Goal: Task Accomplishment & Management: Manage account settings

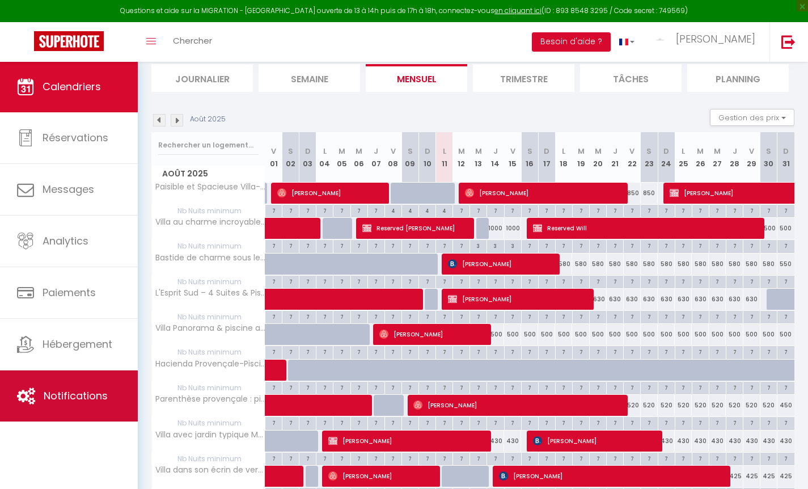
scroll to position [75, 0]
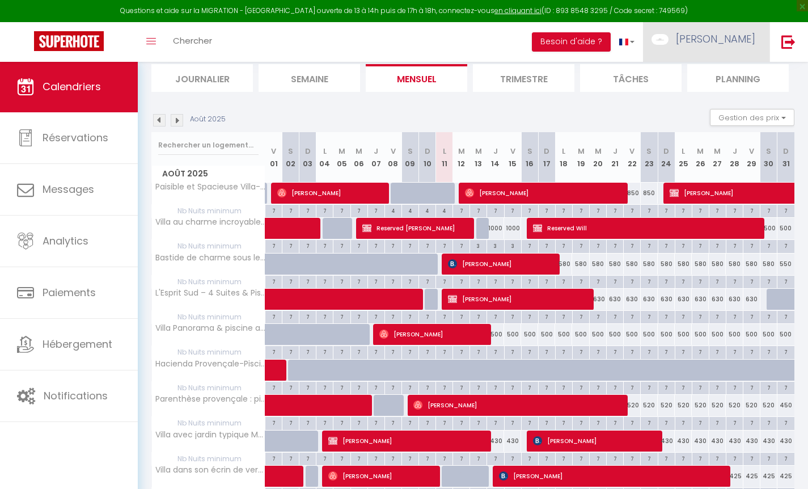
click at [715, 35] on span "[PERSON_NAME]" at bounding box center [715, 39] width 79 height 14
click at [703, 78] on link "Paramètres" at bounding box center [724, 78] width 84 height 19
select select "28"
select select "fr"
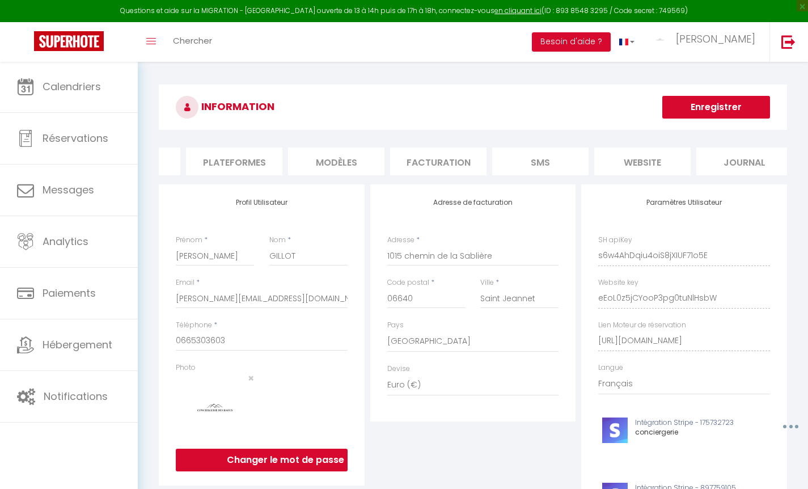
scroll to position [0, 178]
click at [256, 159] on li "Plateformes" at bounding box center [234, 162] width 96 height 28
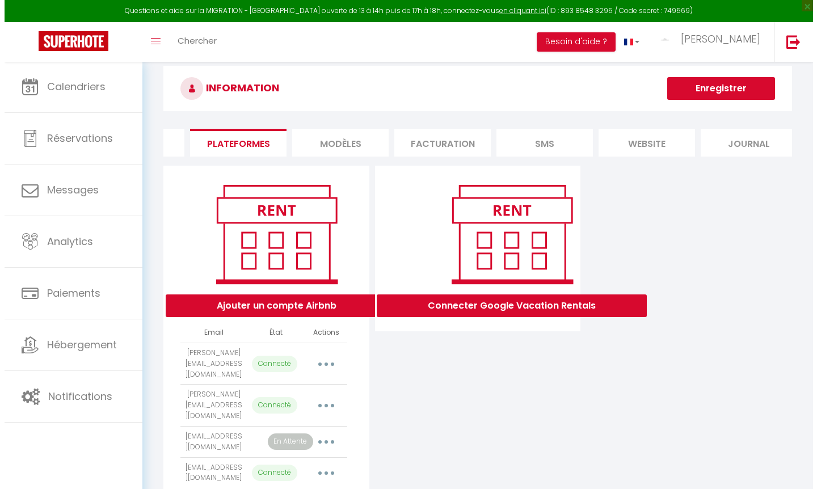
scroll to position [75, 0]
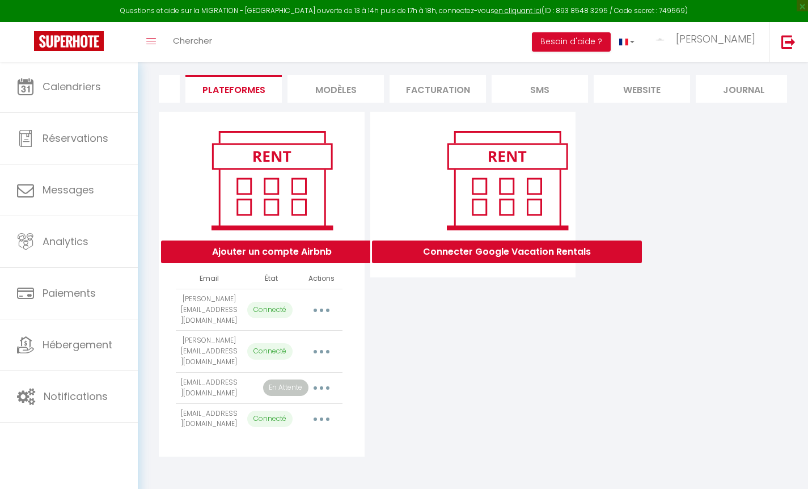
click at [310, 255] on button "Ajouter un compte Airbnb" at bounding box center [272, 252] width 222 height 23
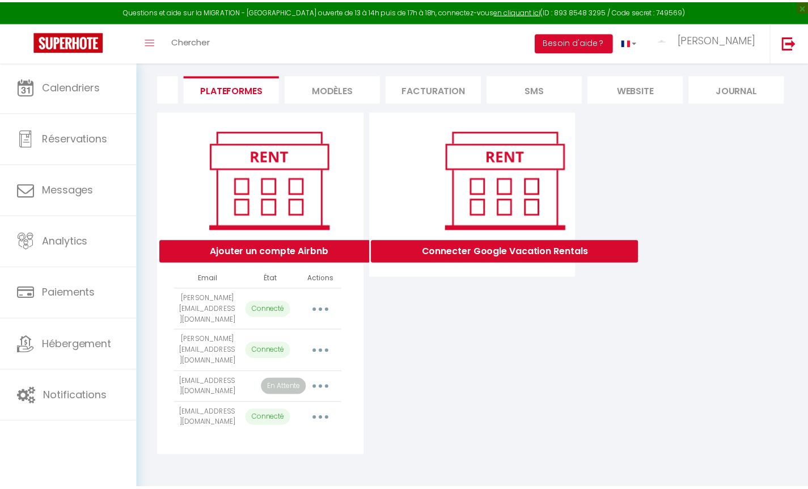
scroll to position [0, 174]
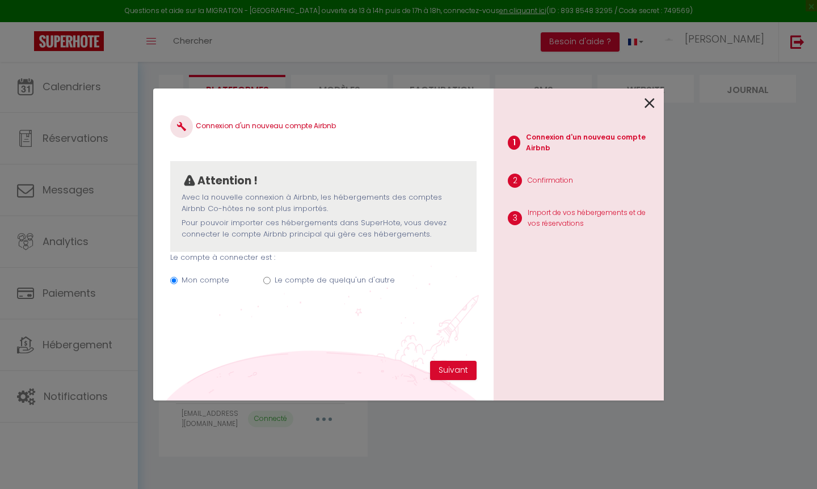
drag, startPoint x: 291, startPoint y: 265, endPoint x: 296, endPoint y: 273, distance: 9.1
click at [292, 266] on div "Mon compte Le compte de quelqu'un d'autre" at bounding box center [323, 282] width 306 height 38
click at [297, 277] on label "Le compte de quelqu'un d'autre" at bounding box center [335, 280] width 120 height 11
click at [178, 277] on input "Mon compte" at bounding box center [173, 280] width 7 height 7
click at [178, 279] on input "Mon compte" at bounding box center [173, 280] width 7 height 7
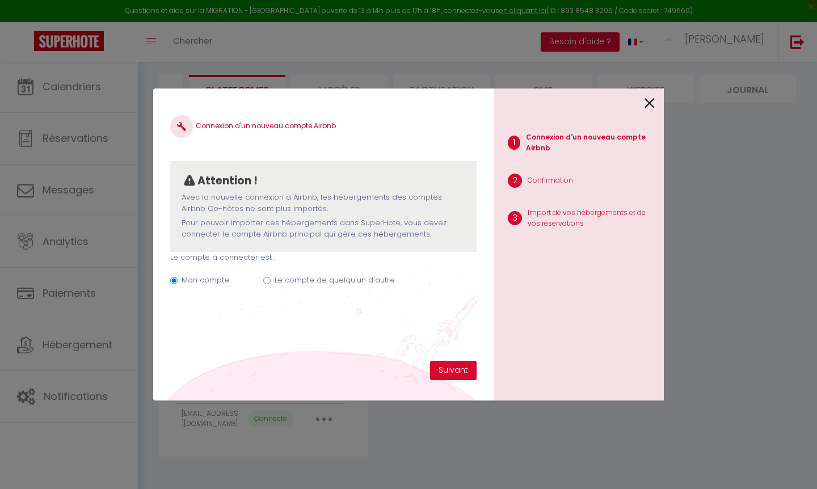
radio input "true"
radio input "false"
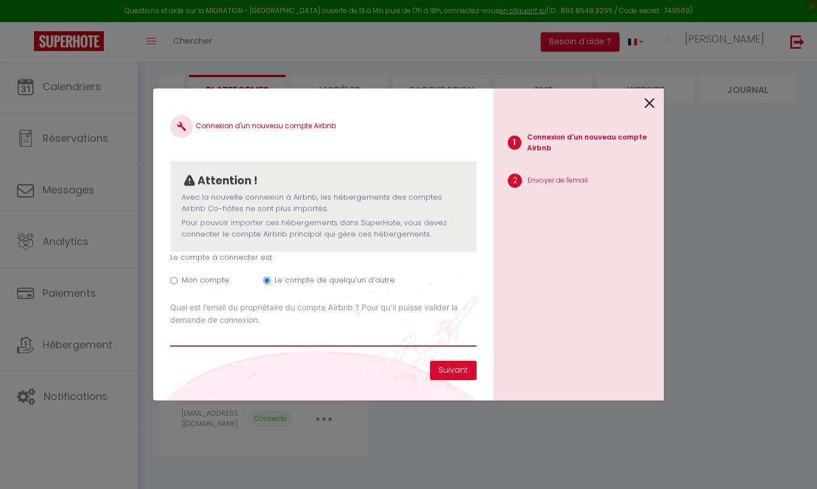
click at [266, 338] on input "Email connexion Airbnb" at bounding box center [323, 336] width 306 height 20
type input "[EMAIL_ADDRESS][DOMAIN_NAME]"
click at [453, 369] on button "Suivant" at bounding box center [453, 370] width 47 height 19
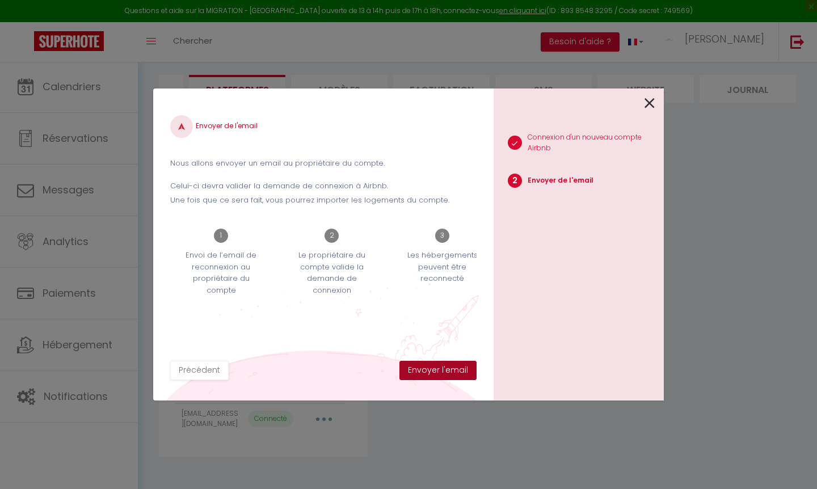
click at [452, 370] on button "Envoyer l'email" at bounding box center [437, 370] width 77 height 19
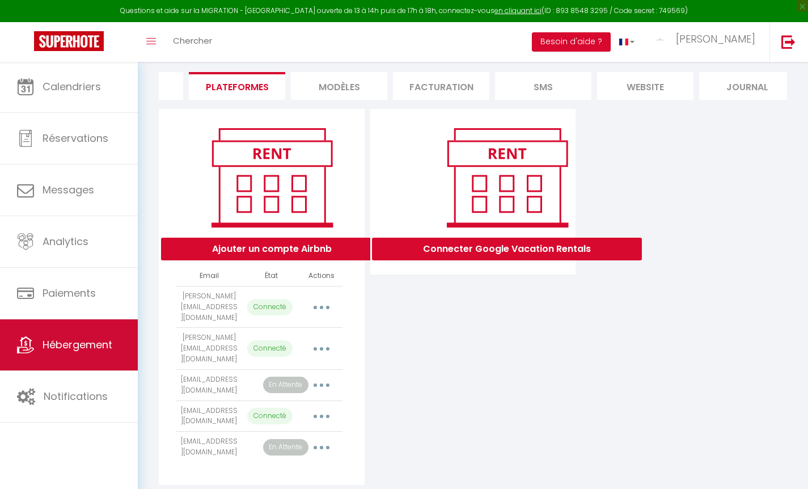
click at [83, 347] on span "Hébergement" at bounding box center [78, 345] width 70 height 14
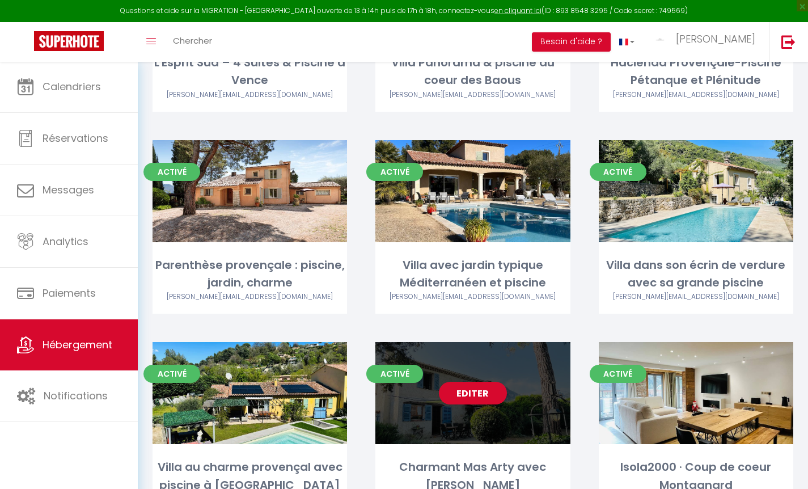
scroll to position [336, 0]
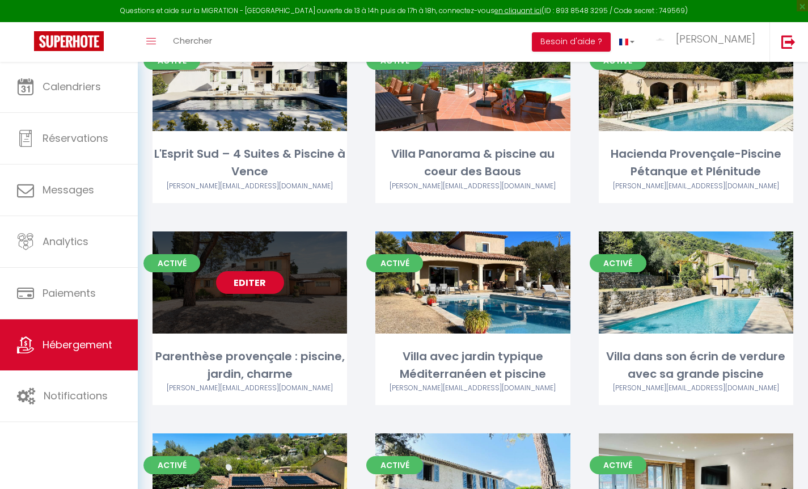
click at [263, 271] on link "Editer" at bounding box center [250, 282] width 68 height 23
select select "3"
select select "2"
select select "1"
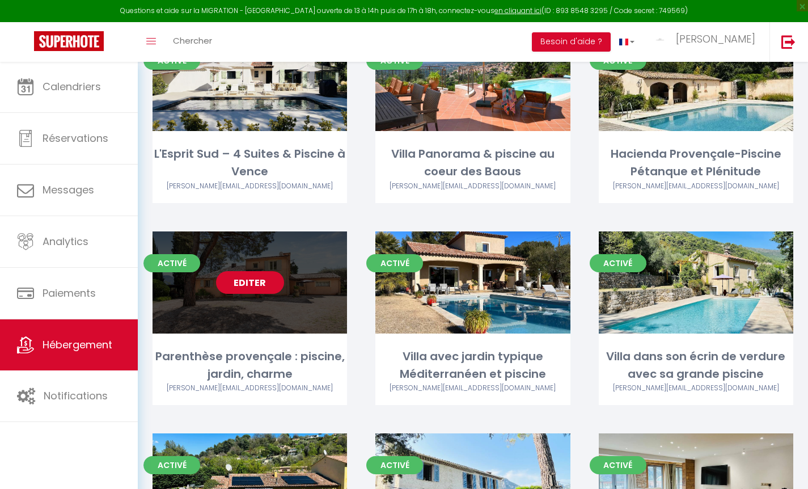
select select
select select "28"
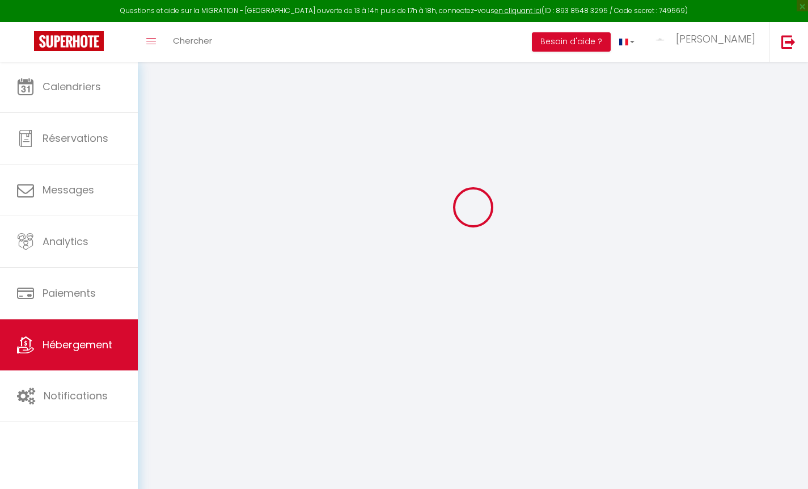
select select
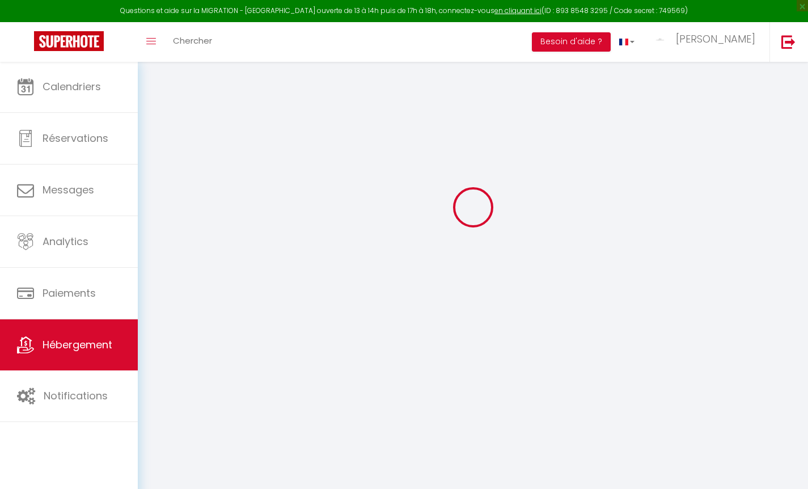
select select
checkbox input "false"
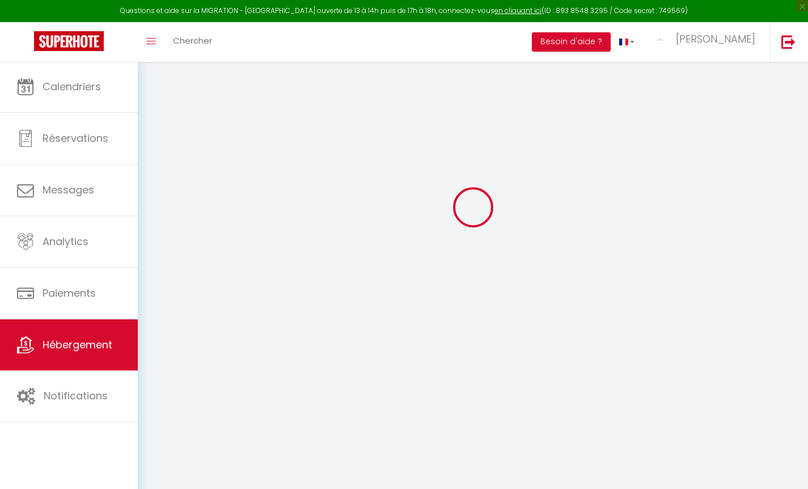
select select
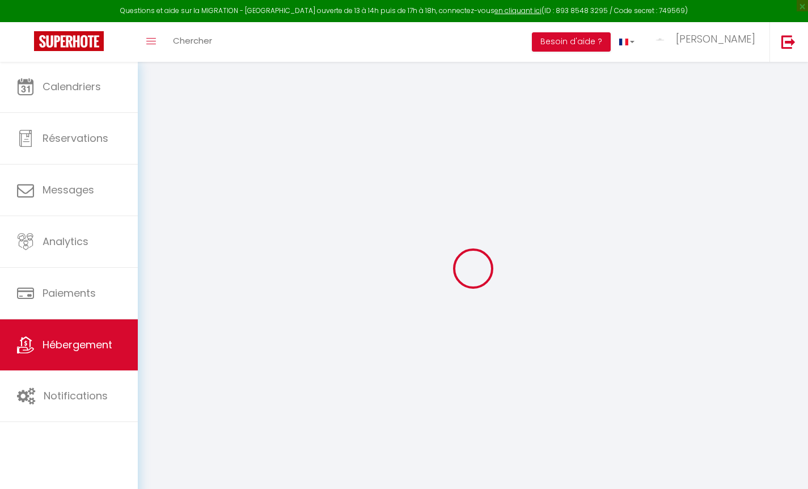
select select
checkbox input "false"
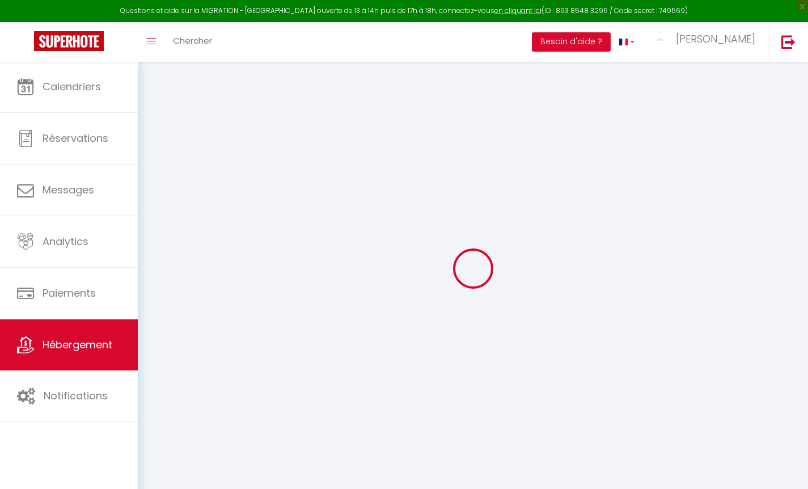
checkbox input "false"
select select
type input "Parenthèse provençale : piscine, jardin, charme"
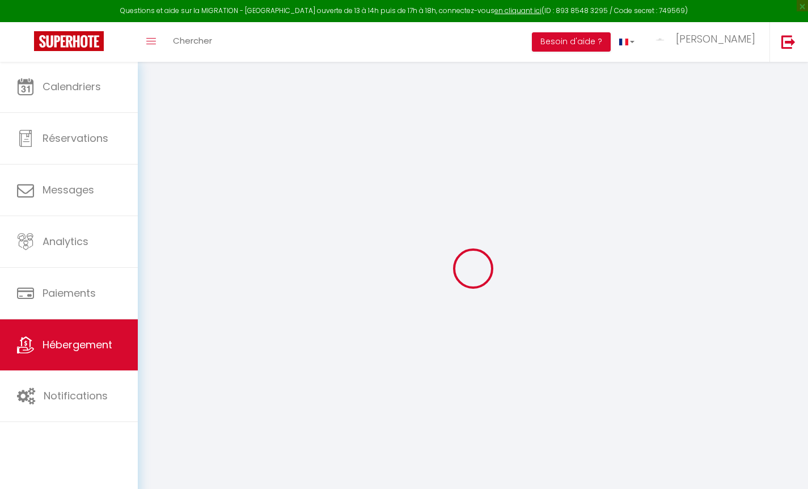
type input "[PERSON_NAME]"
type input "Fric"
type input "25 chemin des près"
type input "06510"
type input "GATTIERES"
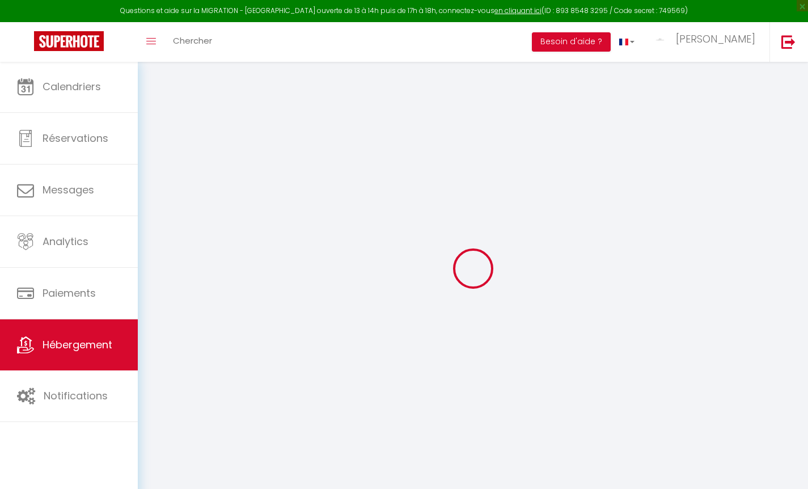
select select "houses"
select select "6"
select select "3"
type input "450"
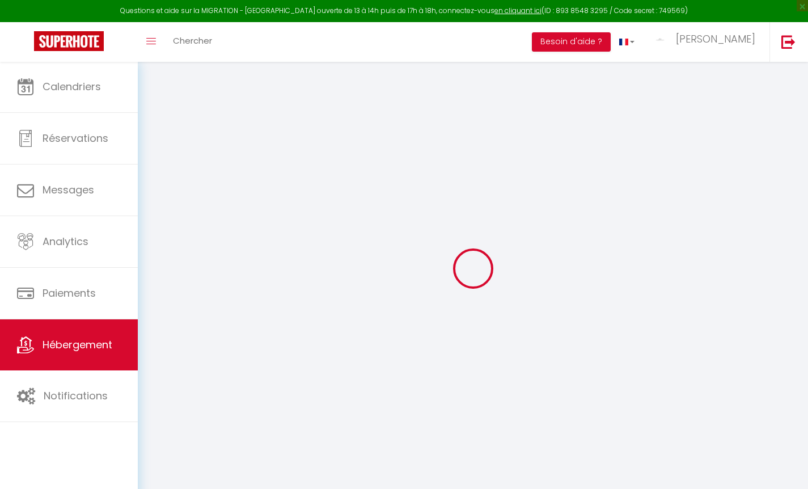
type input "400"
type input "6.70"
type input "6.43"
type input "2000"
select select
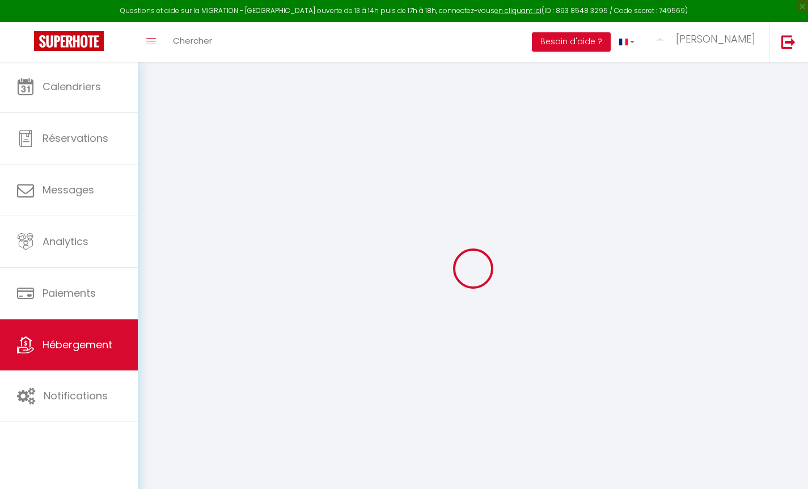
select select
type input "[STREET_ADDRESS]"
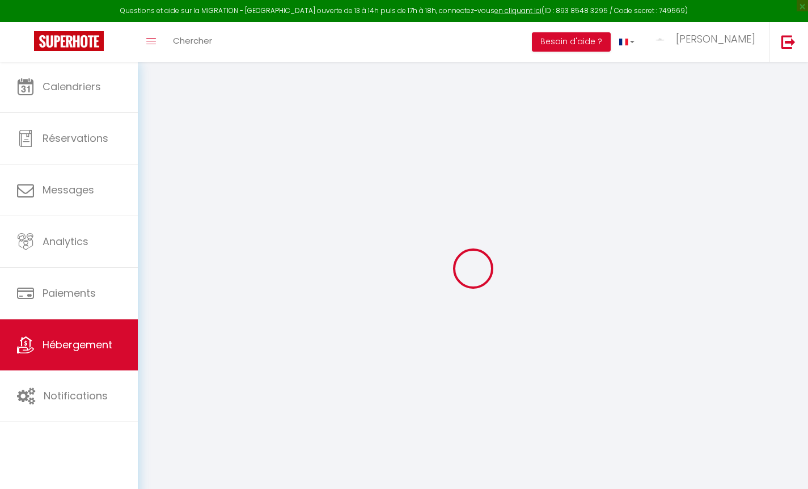
type input "06510"
type input "Gattières"
type input "[PERSON_NAME][EMAIL_ADDRESS][DOMAIN_NAME]"
select select "5075"
checkbox input "false"
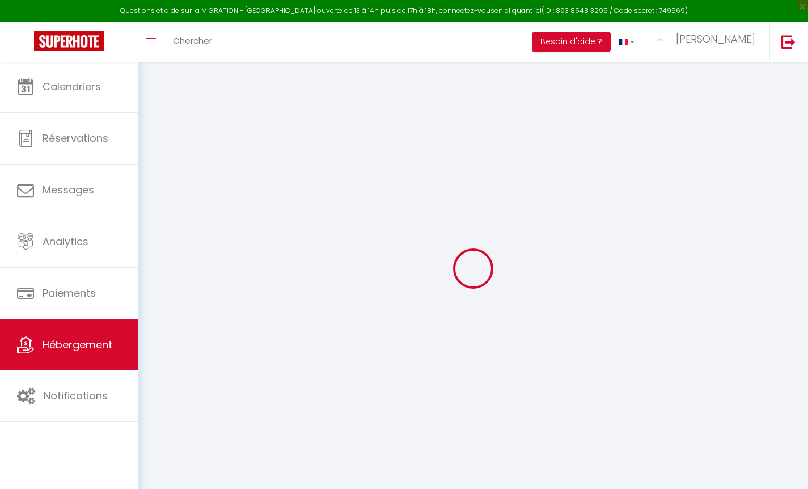
checkbox input "false"
checkbox input "true"
checkbox input "false"
radio input "true"
type input "25"
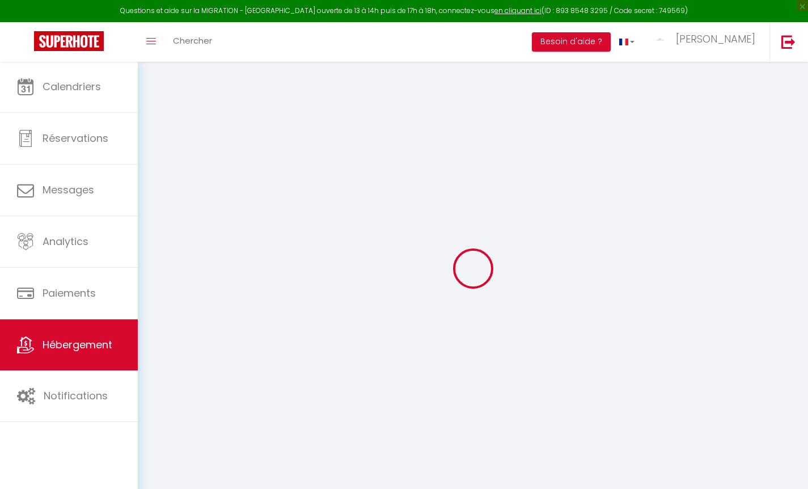
type input "400"
type input "0"
checkbox input "false"
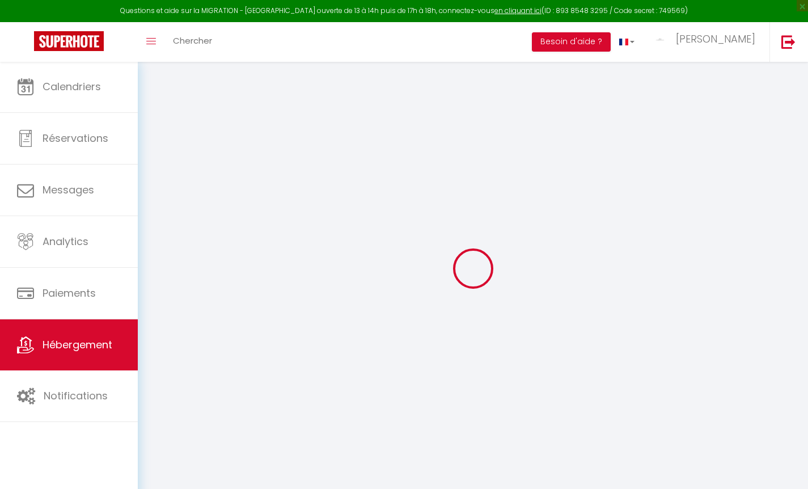
checkbox input "false"
checkbox input "true"
checkbox input "false"
select select "+ 45 %"
select select "+ 70 %"
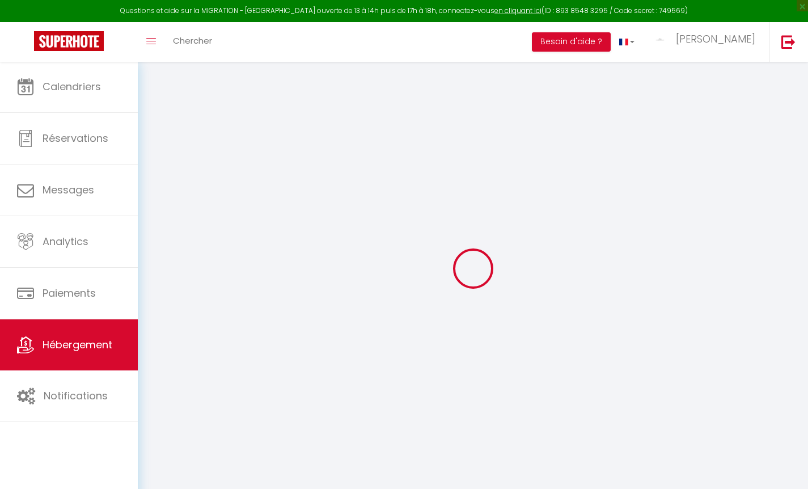
select select
checkbox input "false"
checkbox input "true"
checkbox input "false"
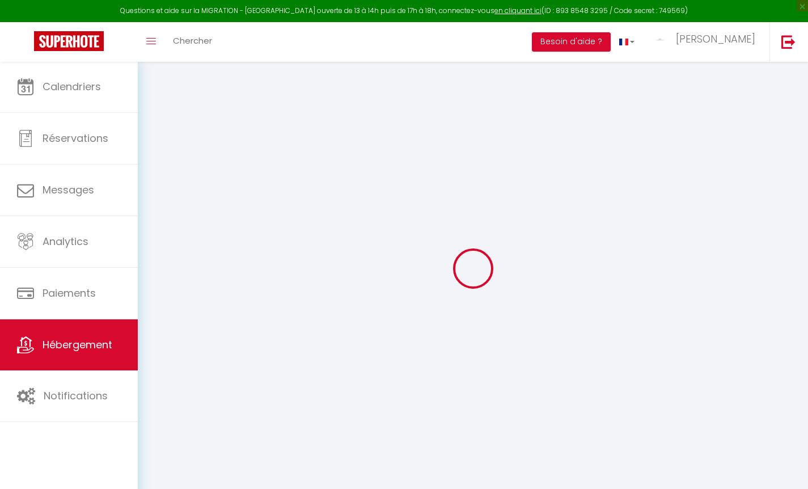
select select "3706-1407997548902015471"
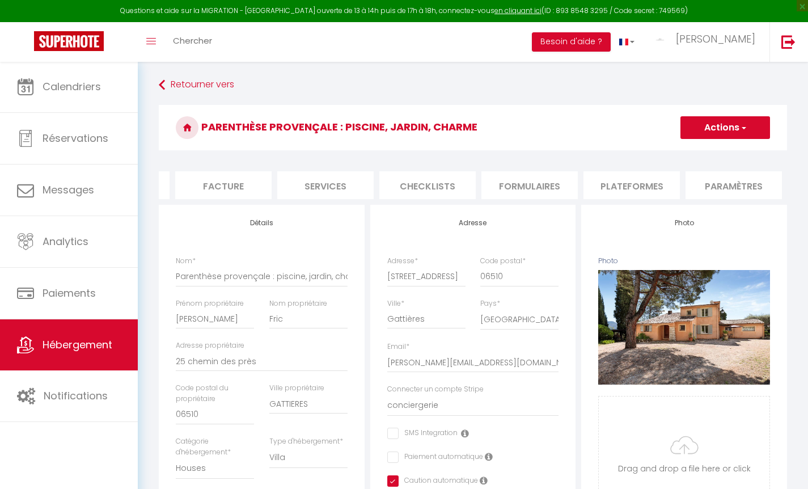
scroll to position [0, 200]
click at [646, 188] on li "Plateformes" at bounding box center [620, 185] width 96 height 28
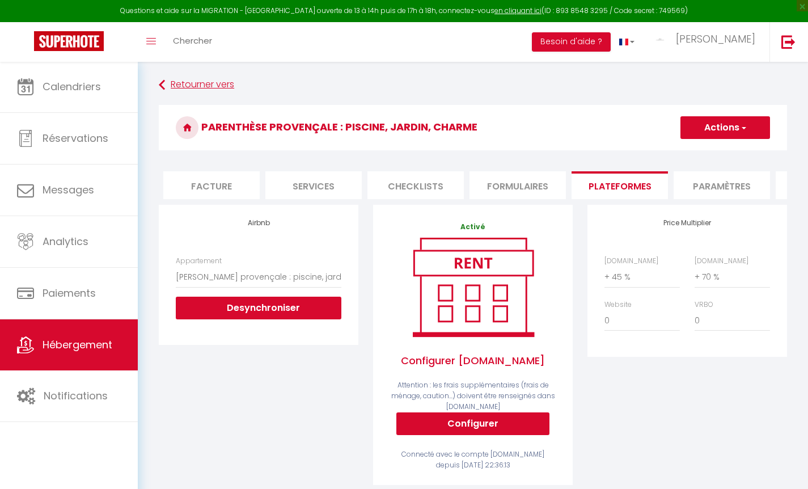
click at [183, 82] on link "Retourner vers" at bounding box center [473, 85] width 629 height 20
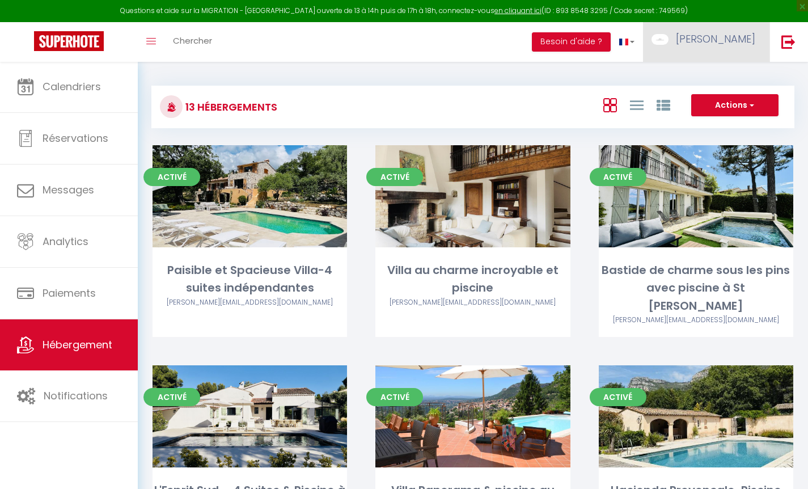
click at [728, 43] on span "[PERSON_NAME]" at bounding box center [715, 39] width 79 height 14
click at [724, 76] on link "Paramètres" at bounding box center [724, 78] width 84 height 19
select select "28"
select select "fr"
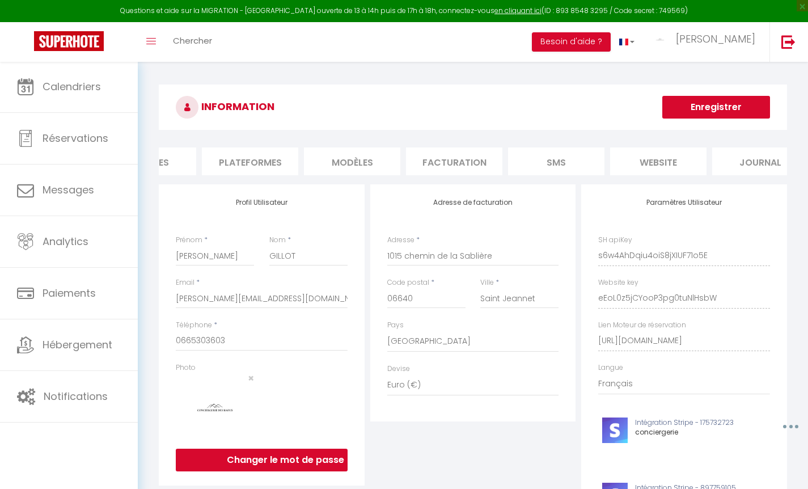
scroll to position [0, 183]
click at [247, 158] on li "Plateformes" at bounding box center [228, 162] width 96 height 28
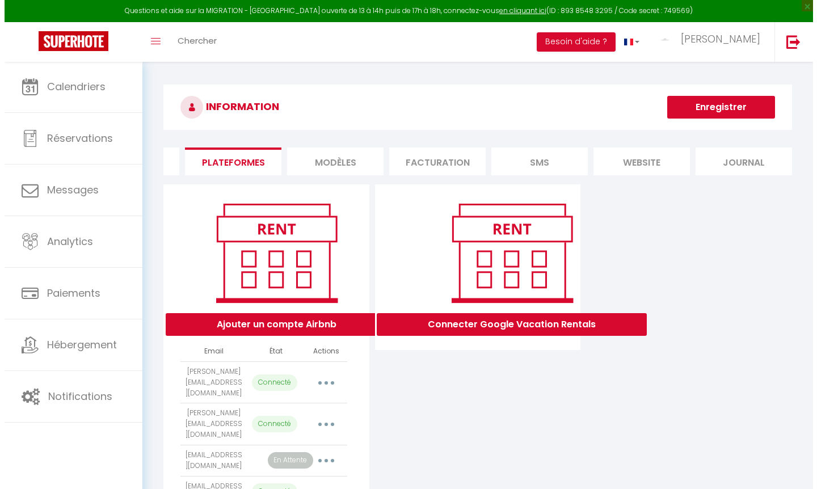
scroll to position [91, 0]
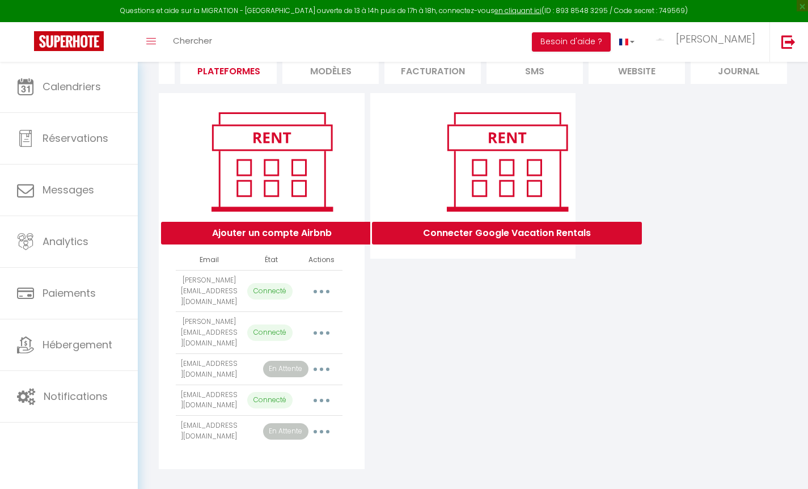
click at [331, 242] on button "Ajouter un compte Airbnb" at bounding box center [272, 233] width 222 height 23
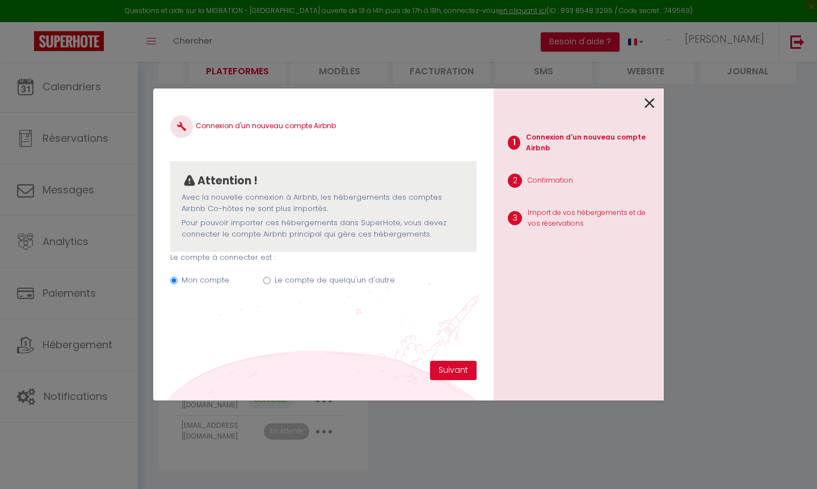
click at [297, 284] on label "Le compte de quelqu'un d'autre" at bounding box center [335, 280] width 120 height 11
click at [178, 284] on input "Mon compte" at bounding box center [173, 280] width 7 height 7
click at [287, 280] on label "Le compte de quelqu'un d'autre" at bounding box center [335, 280] width 120 height 11
click at [178, 280] on input "Mon compte" at bounding box center [173, 280] width 7 height 7
click at [178, 277] on input "Mon compte" at bounding box center [173, 280] width 7 height 7
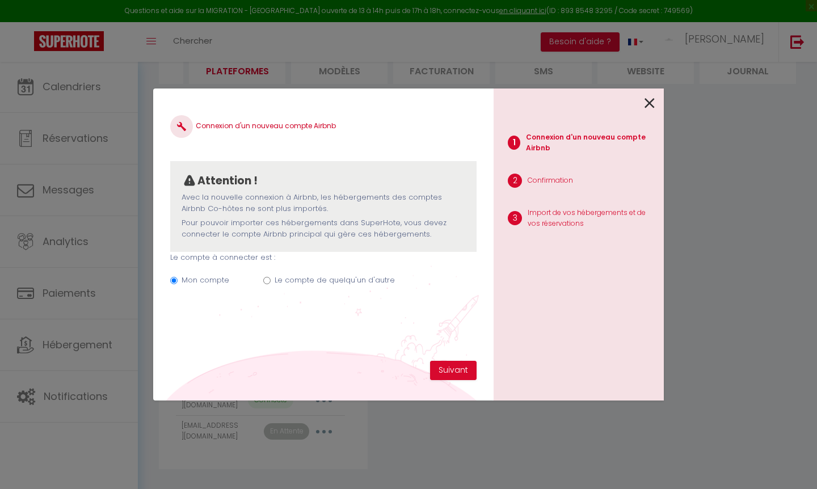
radio input "true"
radio input "false"
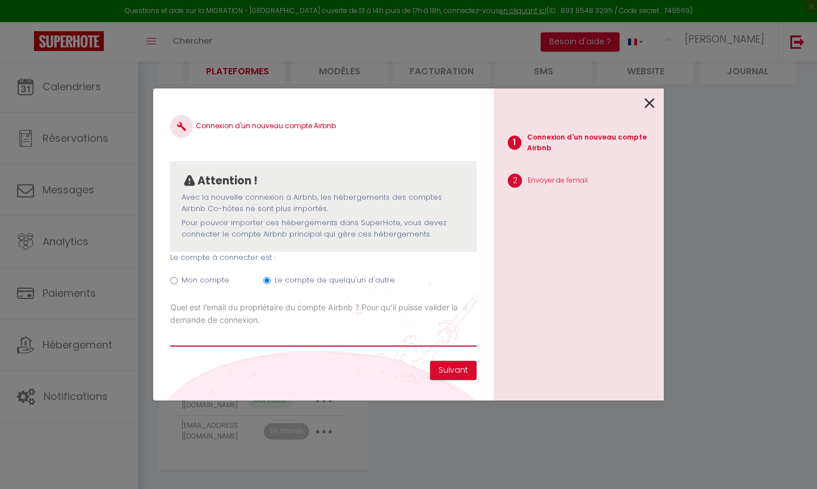
click at [289, 333] on input "Email connexion Airbnb" at bounding box center [323, 336] width 306 height 20
type input "[EMAIL_ADDRESS][DOMAIN_NAME]"
click at [452, 373] on button "Suivant" at bounding box center [453, 370] width 47 height 19
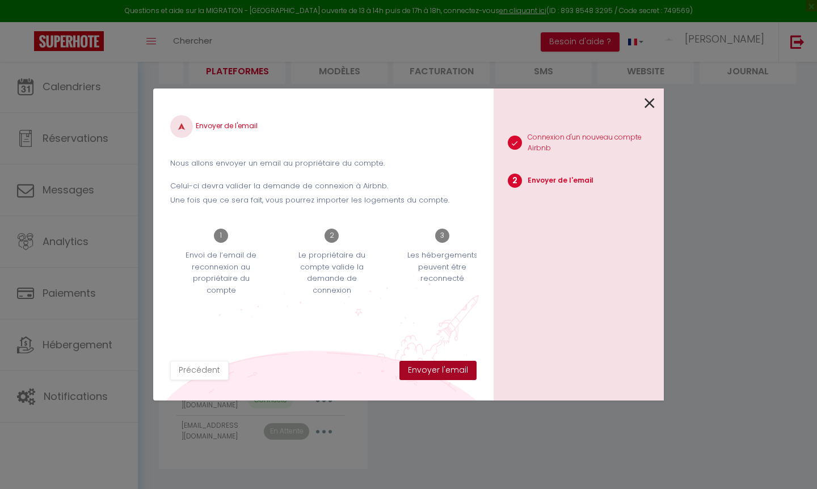
click at [451, 374] on button "Envoyer l'email" at bounding box center [437, 370] width 77 height 19
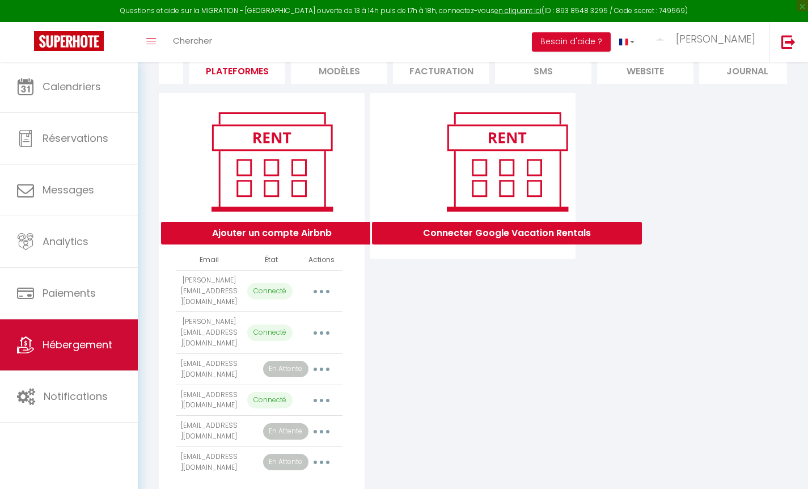
click at [58, 347] on span "Hébergement" at bounding box center [78, 345] width 70 height 14
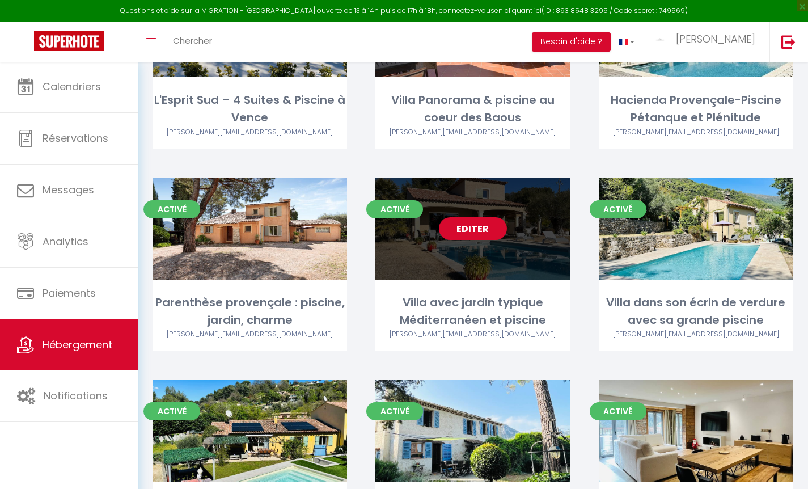
scroll to position [4, 0]
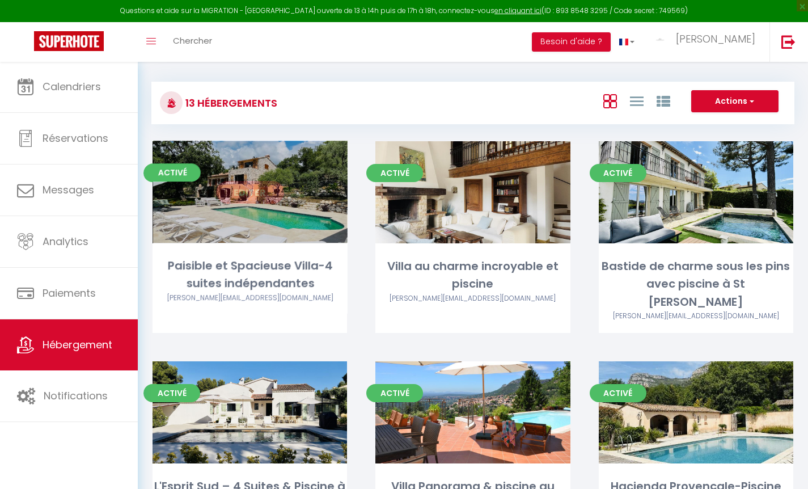
click at [248, 188] on link "Editer" at bounding box center [250, 192] width 68 height 23
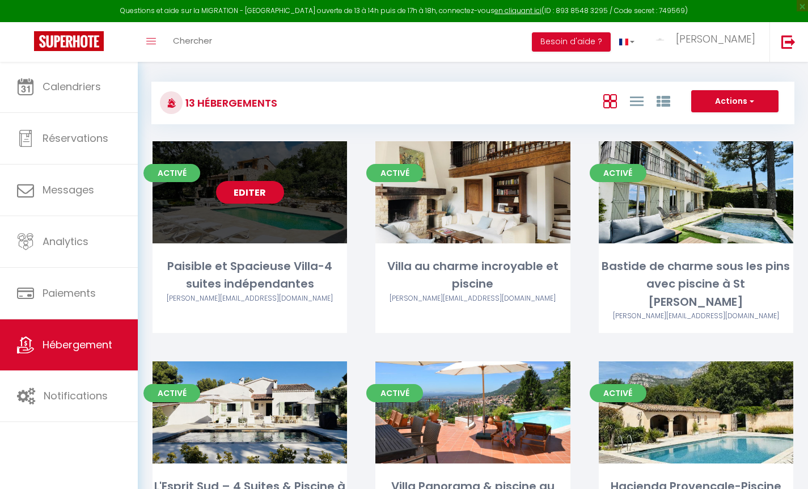
click at [247, 194] on link "Editer" at bounding box center [250, 192] width 68 height 23
click at [248, 197] on link "Editer" at bounding box center [250, 192] width 68 height 23
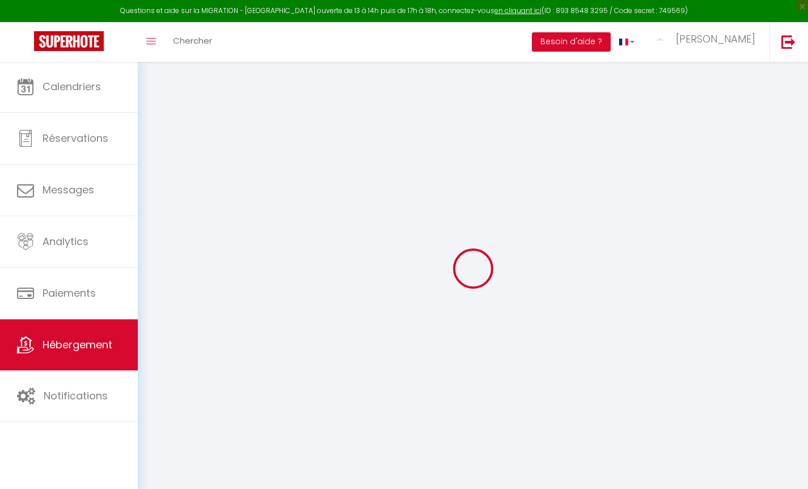
select select
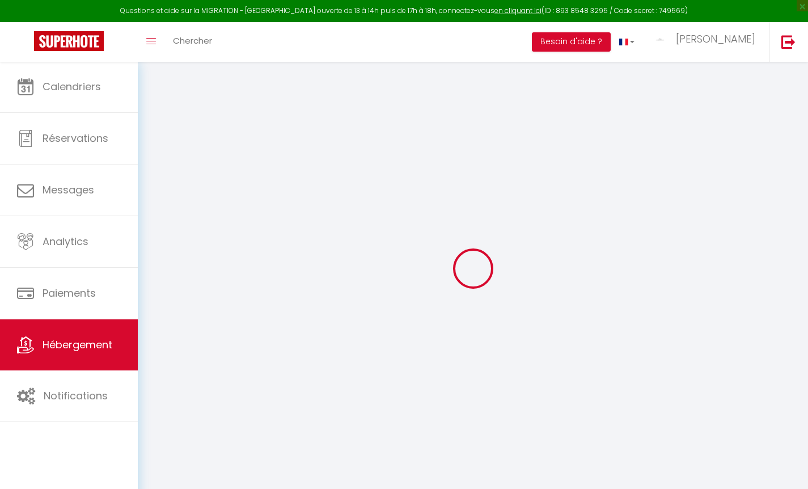
select select
checkbox input "false"
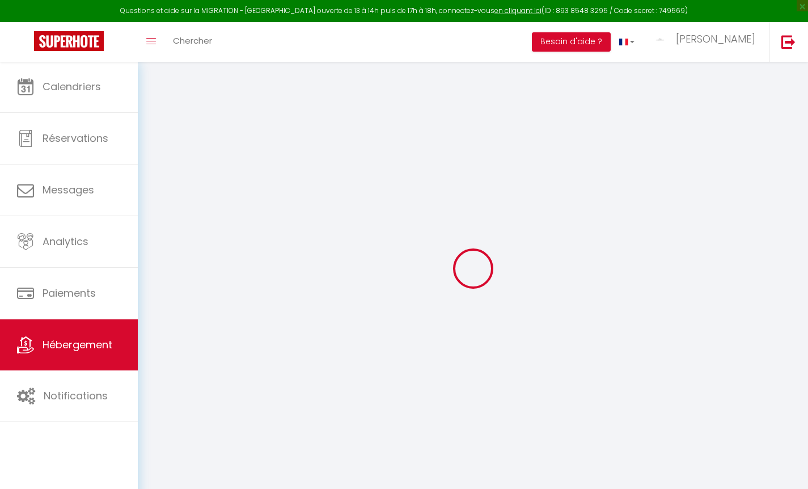
select select
type input "Paisible et Spacieuse Villa-4 suites indépendantes"
type input "SCI la Messuguiere"
type input "Mambrini"
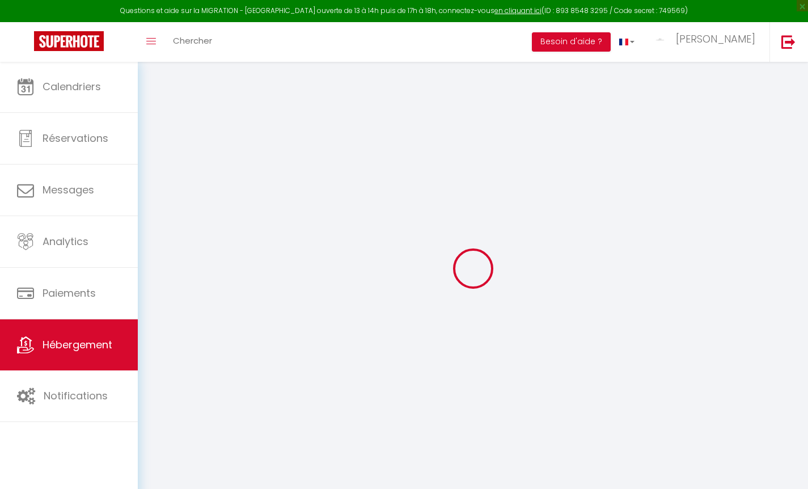
select select "houses"
select select "8"
select select "4"
type input "499"
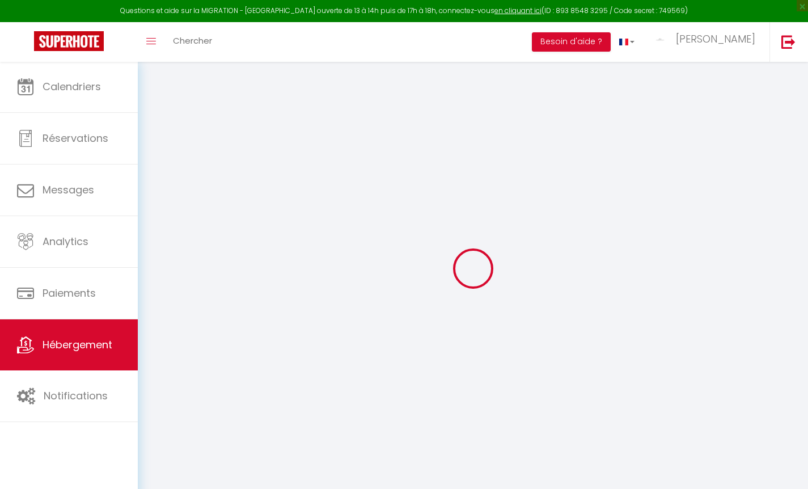
type input "450"
type input "6.70"
type input "6.43"
type input "2000"
type input "20"
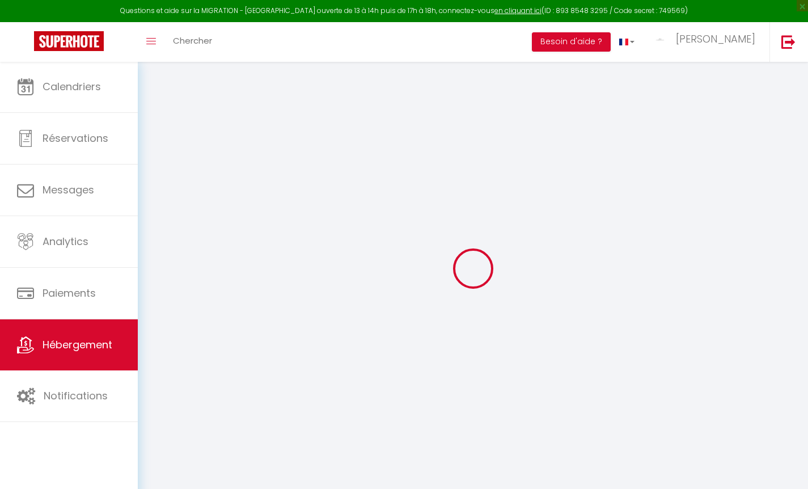
select select
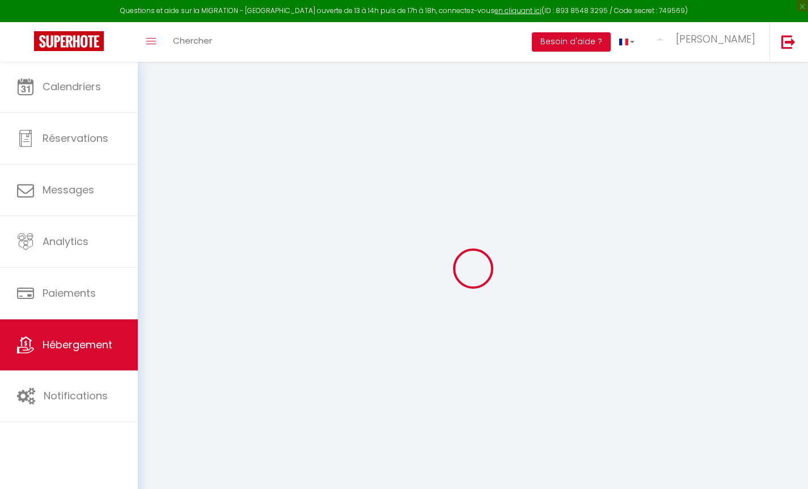
type input "129 Voie Communale [PERSON_NAME] N 33"
type input "06610"
type input "La Gaude"
type input "[PERSON_NAME][EMAIL_ADDRESS][DOMAIN_NAME]"
select select "5076"
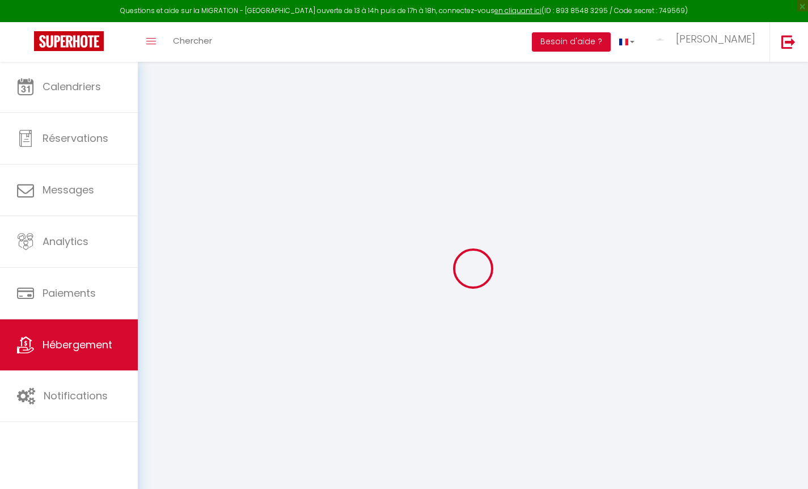
checkbox input "false"
checkbox input "true"
checkbox input "false"
radio input "true"
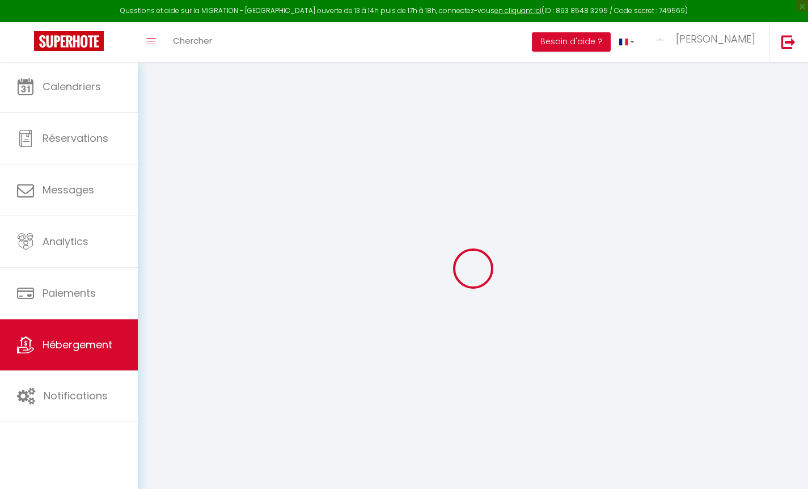
select select
type input "24"
type input "450"
type input "0"
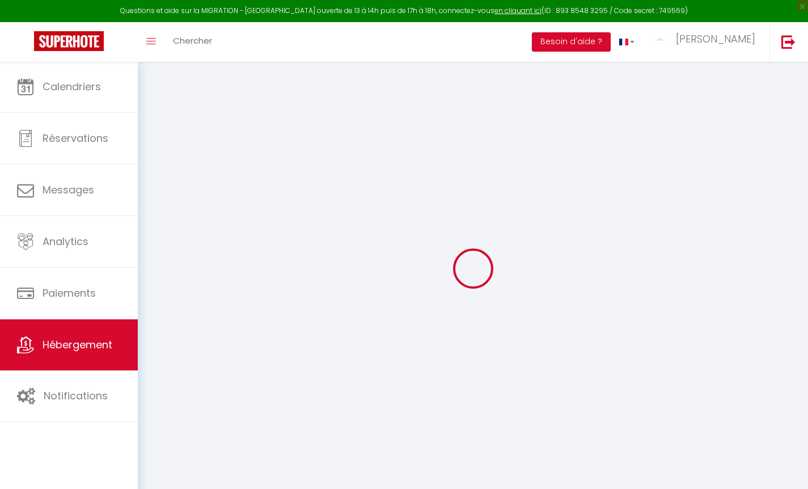
type input "0"
checkbox input "false"
checkbox input "true"
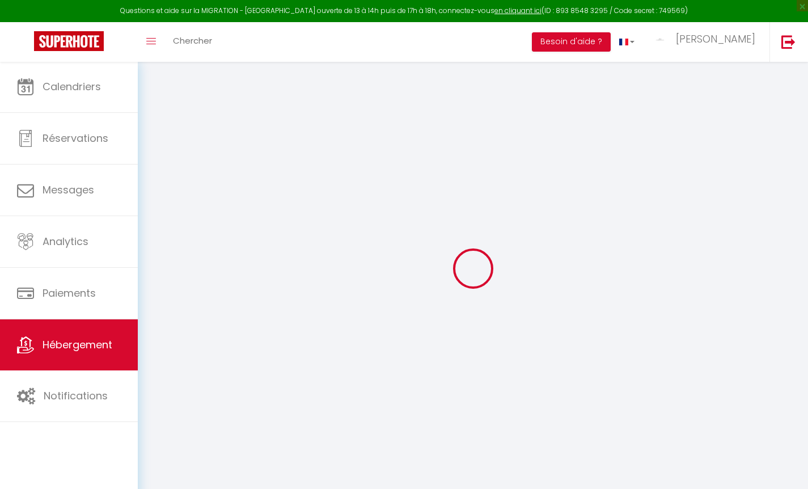
checkbox input "false"
select select "villa"
select select "17:00"
select select
select select "10:00"
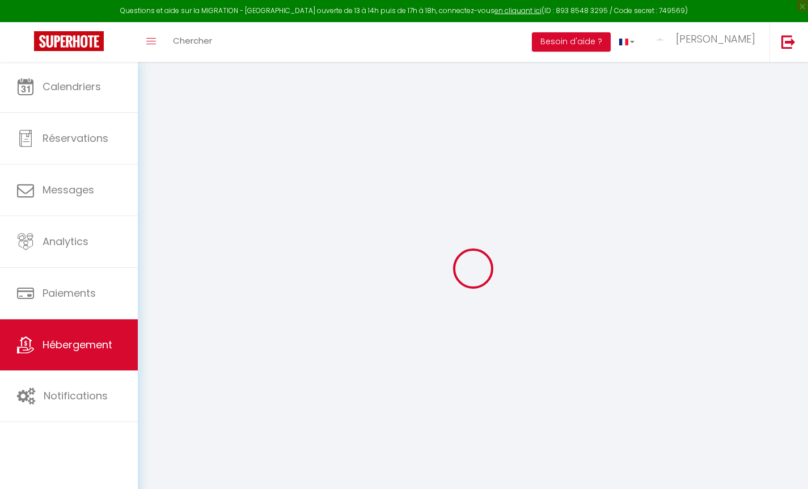
select select "30"
select select "120"
select select "+ 18 %"
select select "+ 44 %"
select select "+ 8 %"
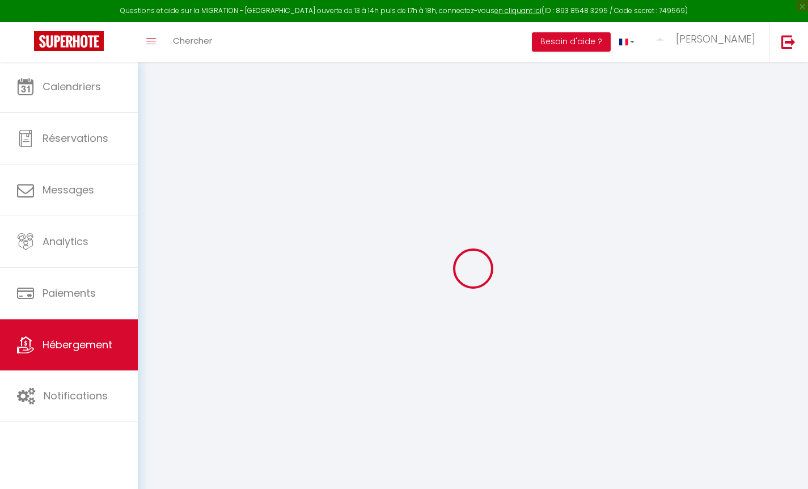
select select "3706-908024513432226961"
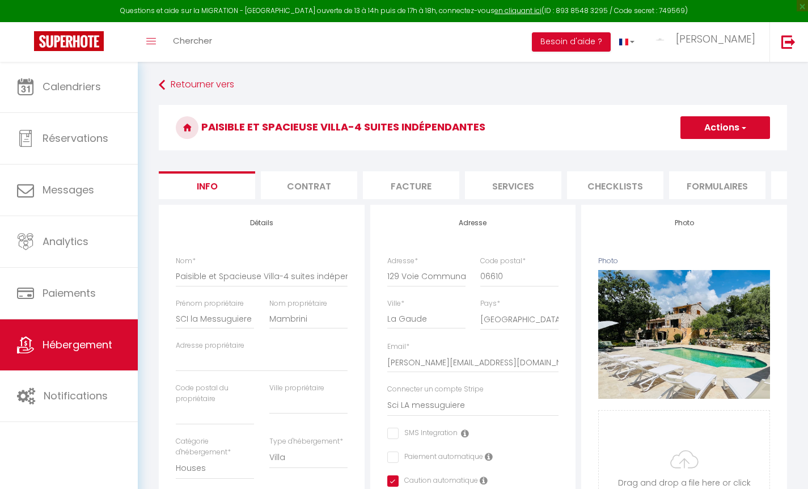
select select
checkbox input "false"
checkbox input "true"
checkbox input "false"
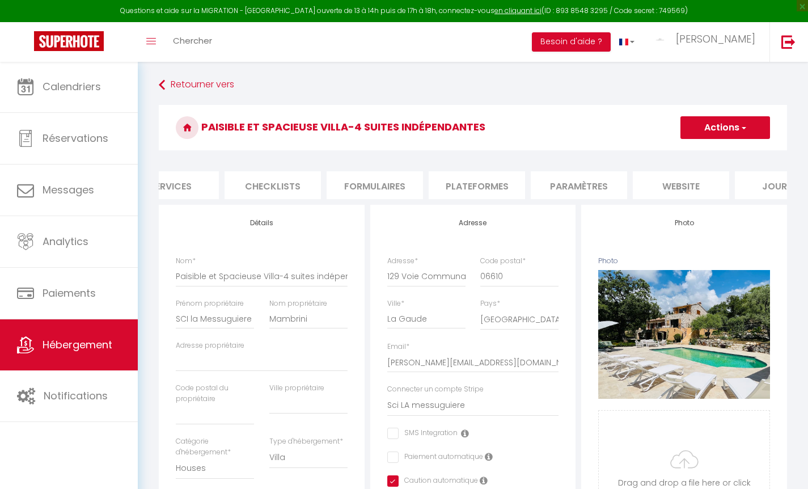
scroll to position [0, 343]
click at [490, 186] on li "Plateformes" at bounding box center [477, 185] width 96 height 28
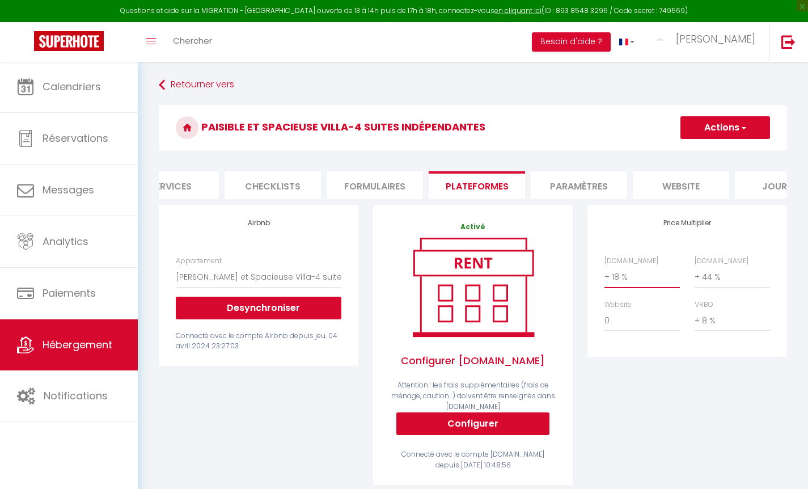
select select "+ 20 %"
click at [734, 128] on button "Actions" at bounding box center [726, 127] width 90 height 23
click at [714, 154] on link "Enregistrer" at bounding box center [725, 152] width 90 height 15
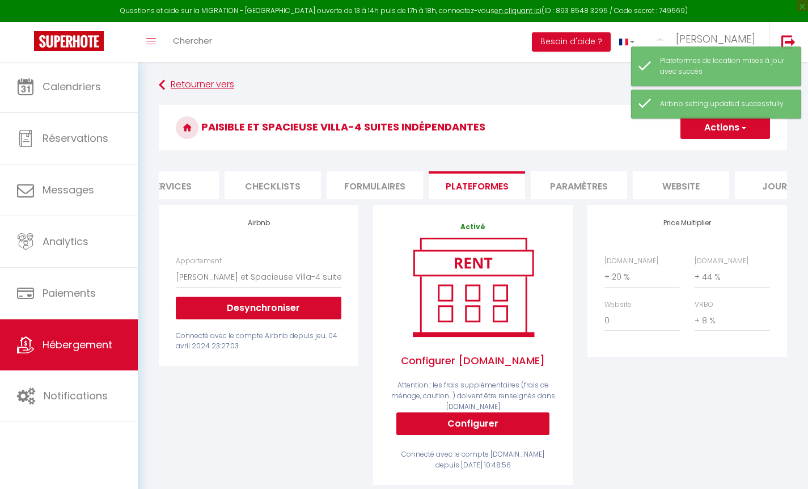
click at [210, 84] on link "Retourner vers" at bounding box center [473, 85] width 629 height 20
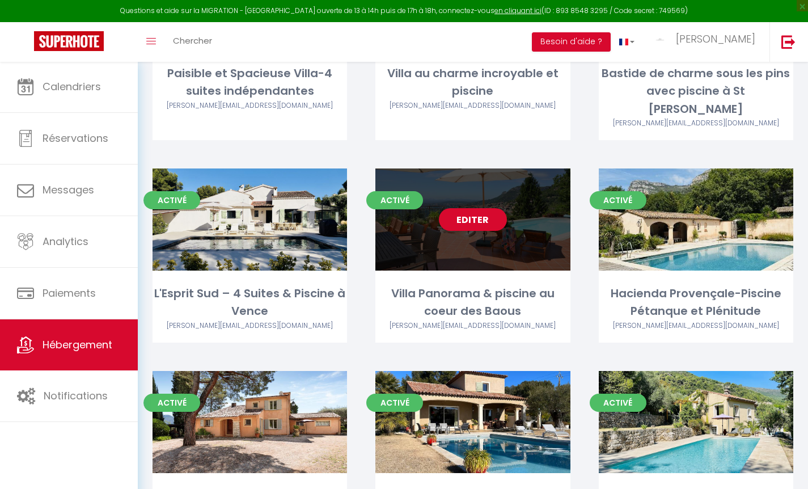
scroll to position [290, 0]
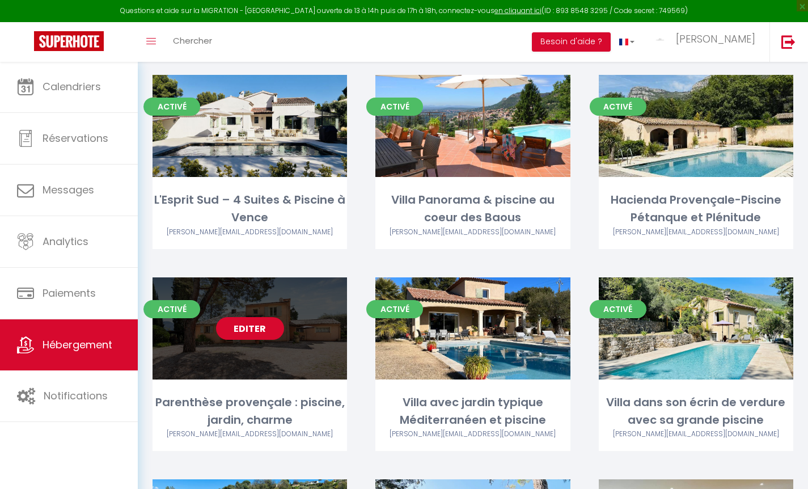
click at [257, 317] on link "Editer" at bounding box center [250, 328] width 68 height 23
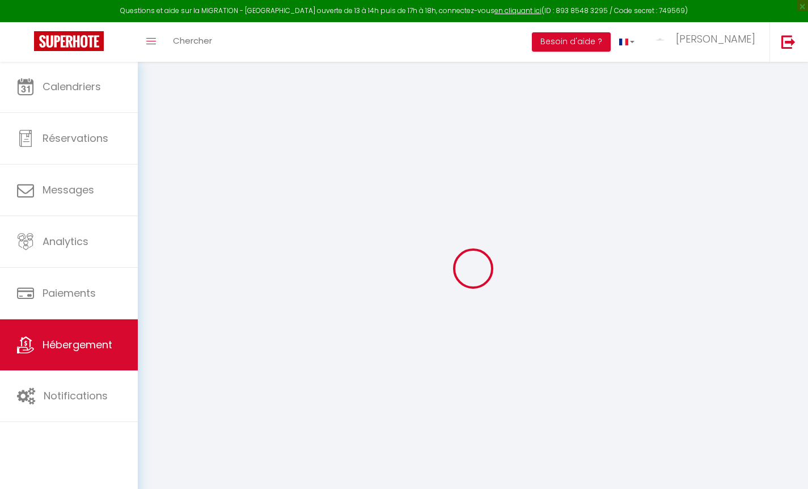
select select
checkbox input "false"
checkbox input "true"
checkbox input "false"
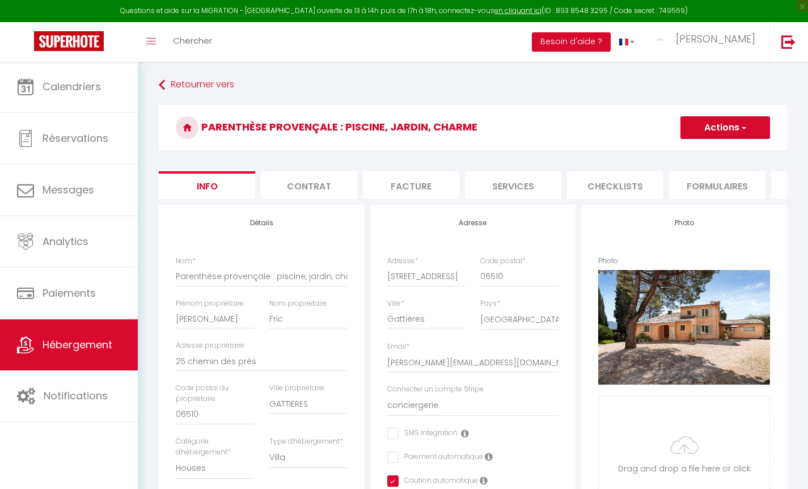
scroll to position [0, 287]
click at [526, 190] on li "Plateformes" at bounding box center [532, 185] width 96 height 28
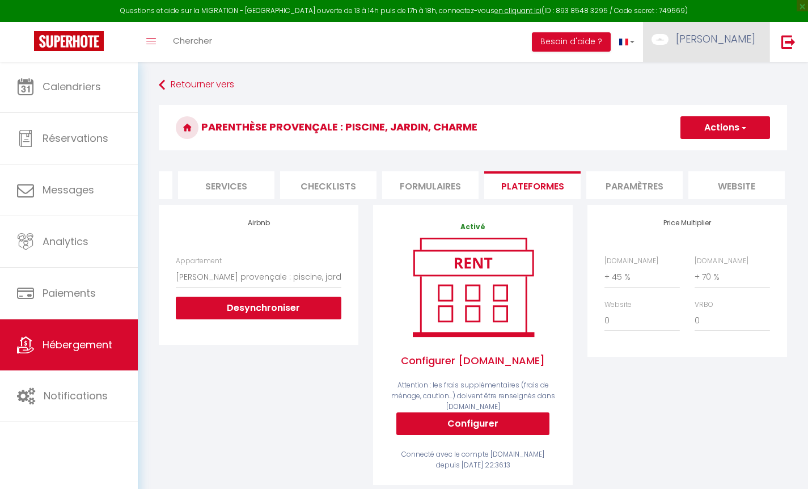
click at [717, 39] on span "[PERSON_NAME]" at bounding box center [715, 39] width 79 height 14
click at [724, 79] on link "Paramètres" at bounding box center [724, 78] width 84 height 19
select select "28"
select select "fr"
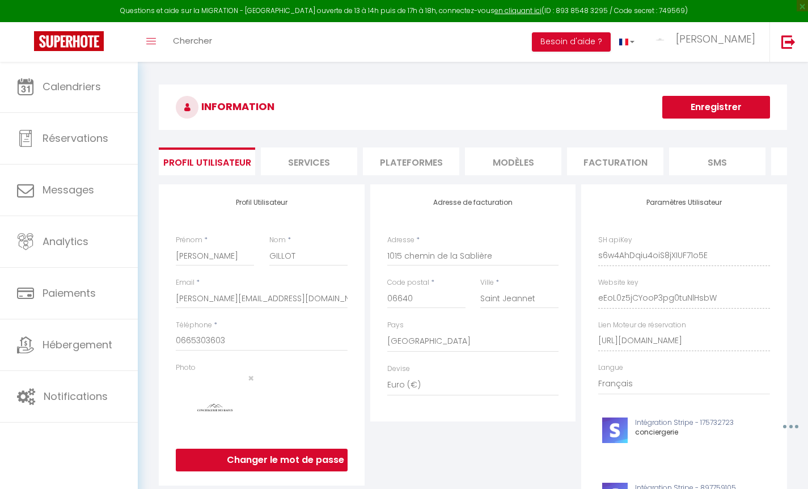
scroll to position [0, 183]
click at [257, 163] on li "Plateformes" at bounding box center [228, 162] width 96 height 28
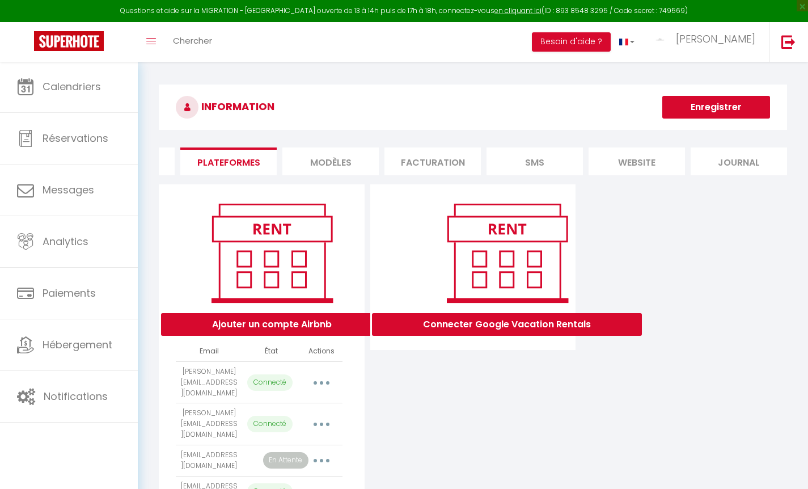
click at [344, 166] on li "MODÈLES" at bounding box center [331, 162] width 96 height 28
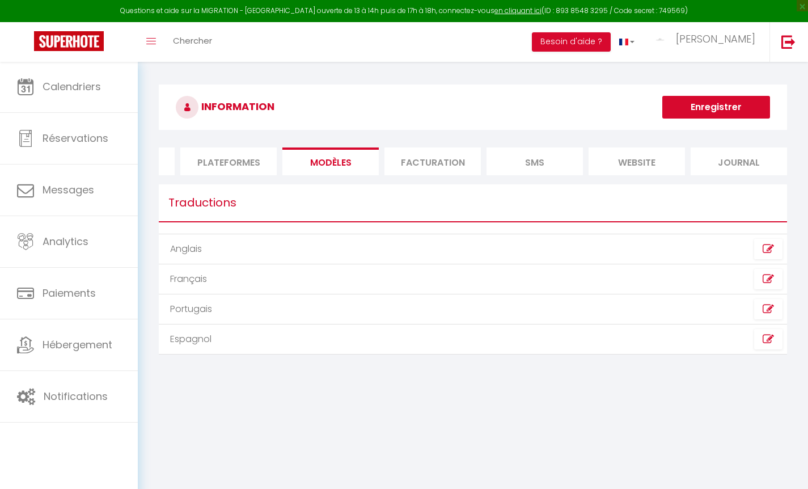
click at [272, 160] on li "Plateformes" at bounding box center [228, 162] width 96 height 28
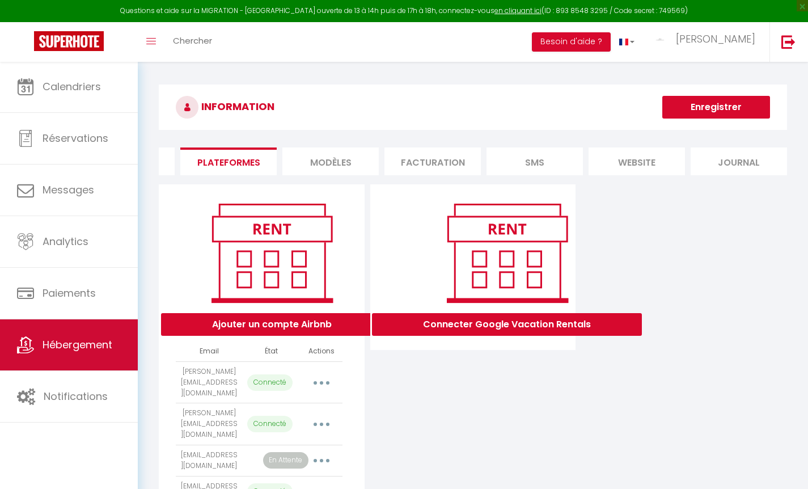
click at [82, 342] on span "Hébergement" at bounding box center [78, 345] width 70 height 14
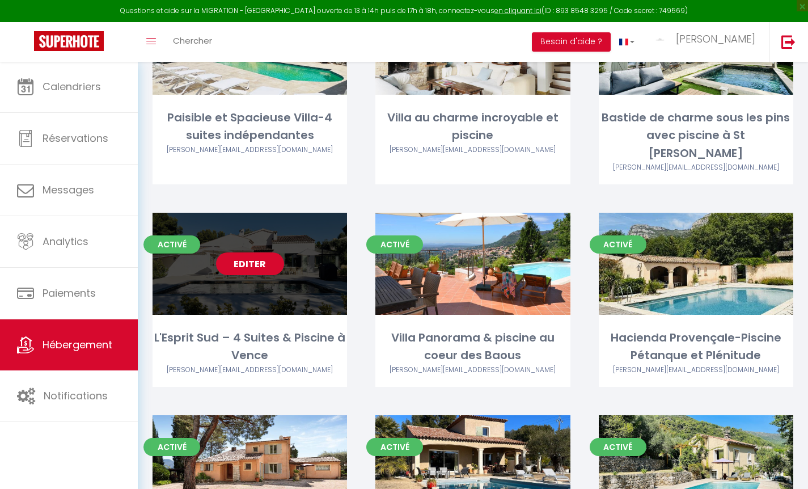
scroll to position [348, 0]
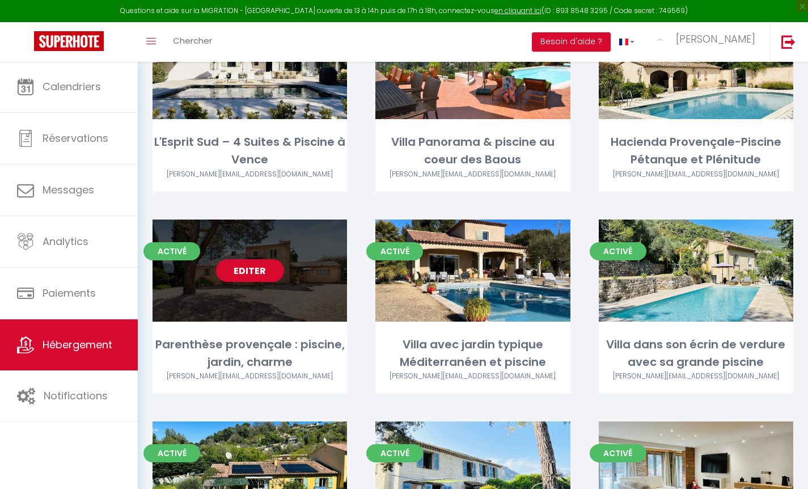
click at [254, 259] on link "Editer" at bounding box center [250, 270] width 68 height 23
select select "3"
select select "2"
select select "1"
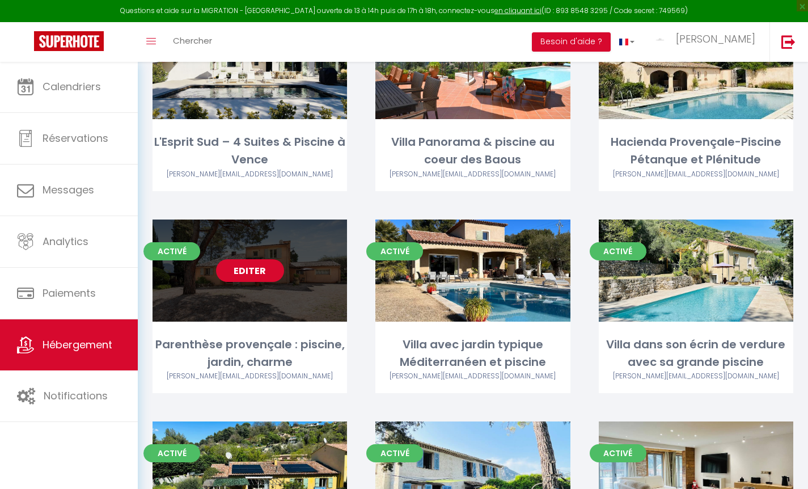
select select
select select "28"
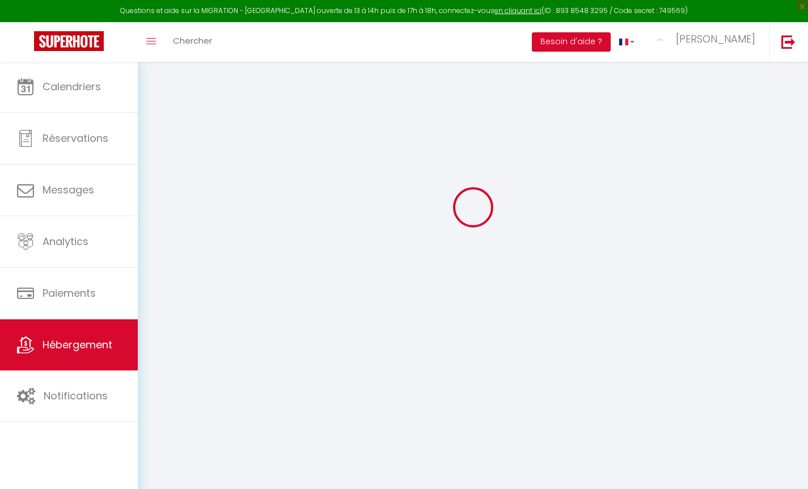
select select
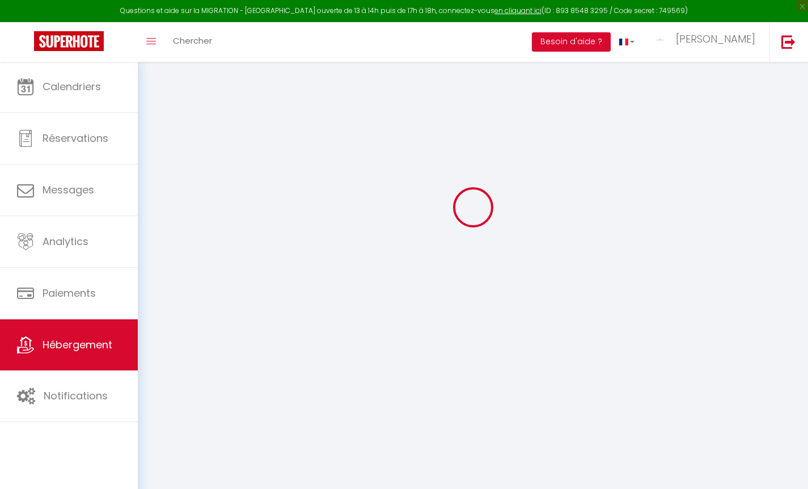
select select
checkbox input "false"
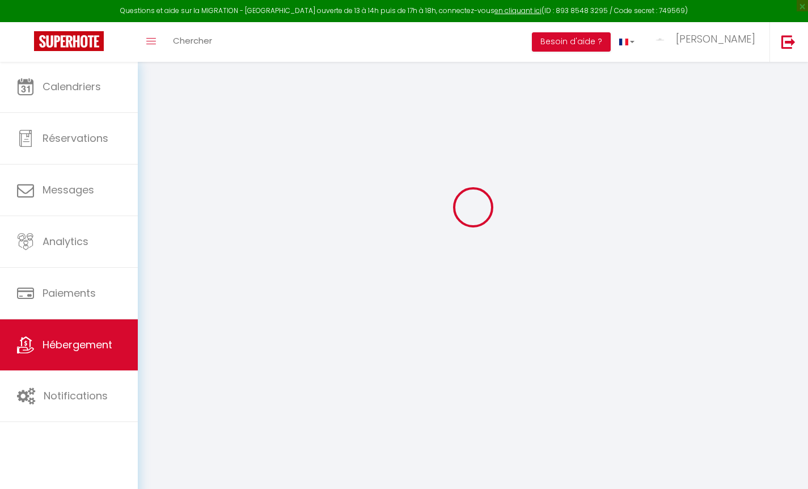
select select
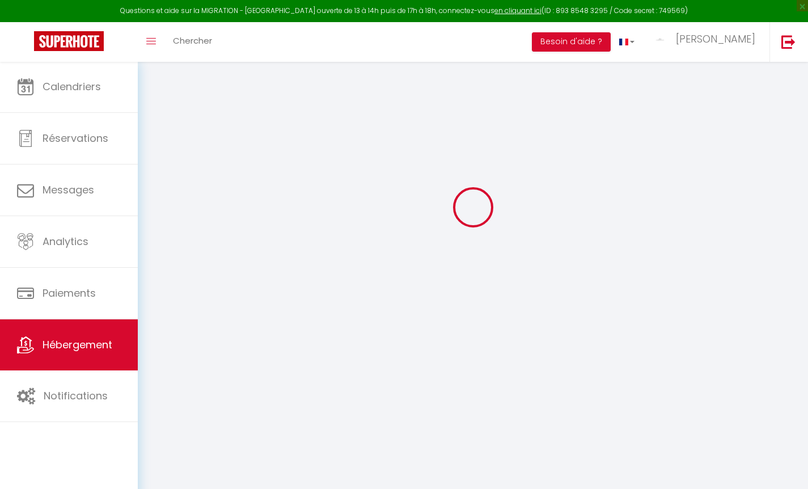
select select
checkbox input "false"
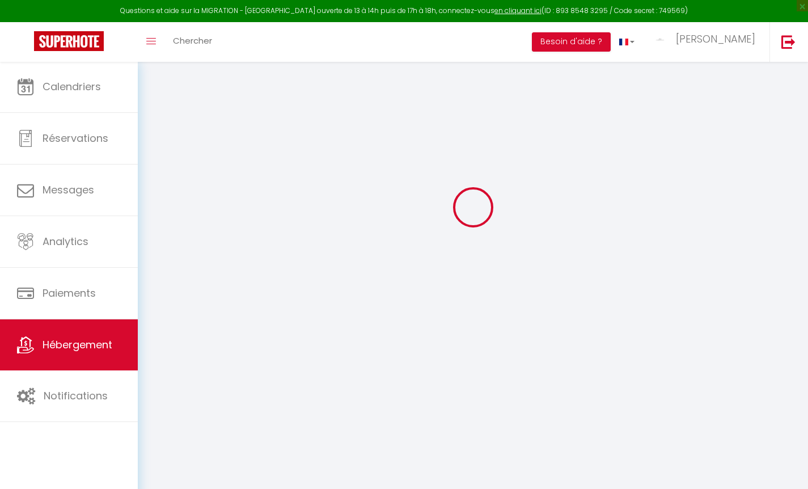
checkbox input "false"
select select
type input "Parenthèse provençale : piscine, jardin, charme"
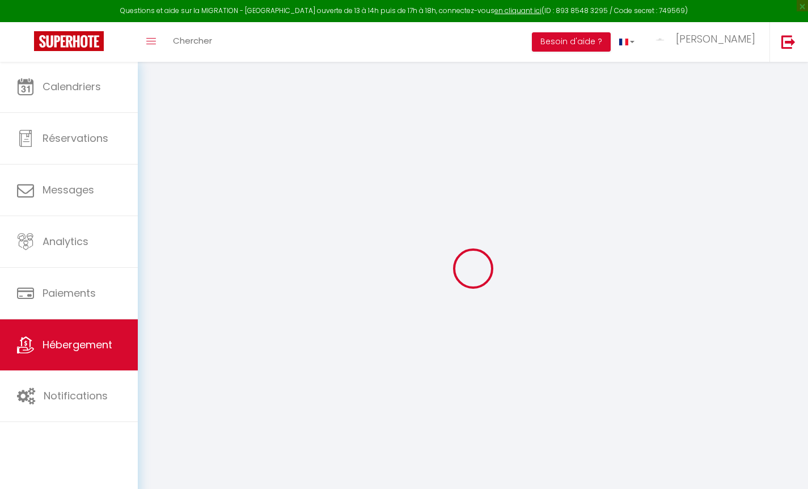
type input "[PERSON_NAME]"
type input "Fric"
type input "25 chemin des près"
type input "06510"
type input "GATTIERES"
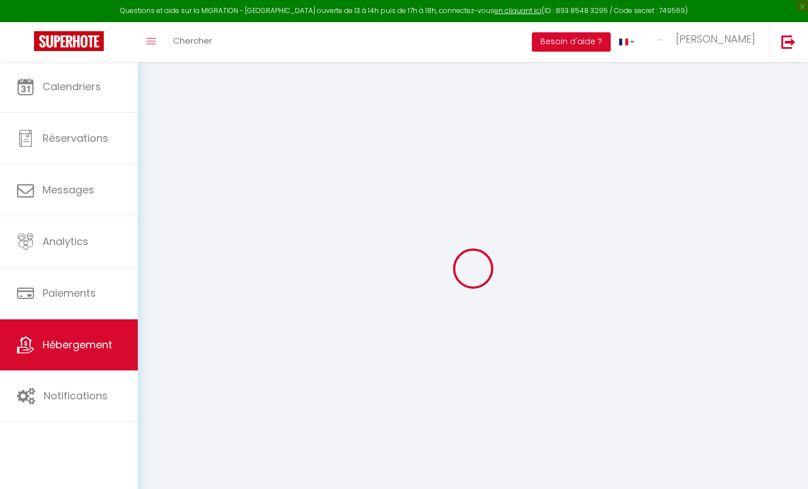
select select "houses"
select select "6"
select select "3"
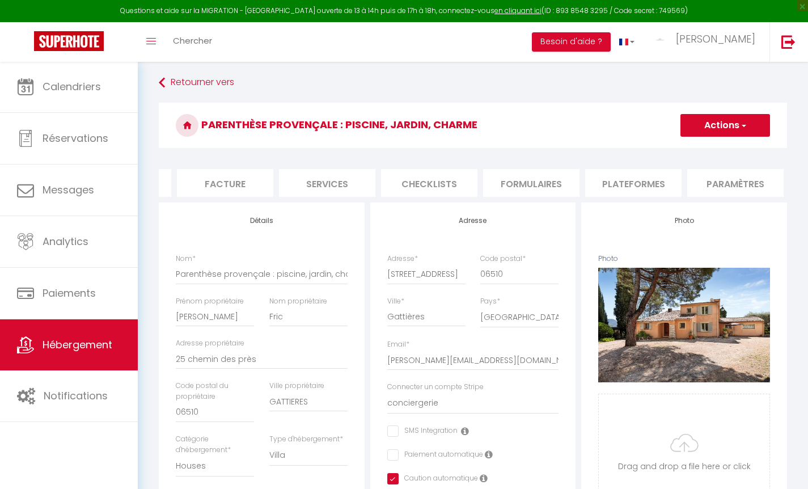
scroll to position [0, 204]
click at [630, 179] on li "Plateformes" at bounding box center [615, 183] width 96 height 28
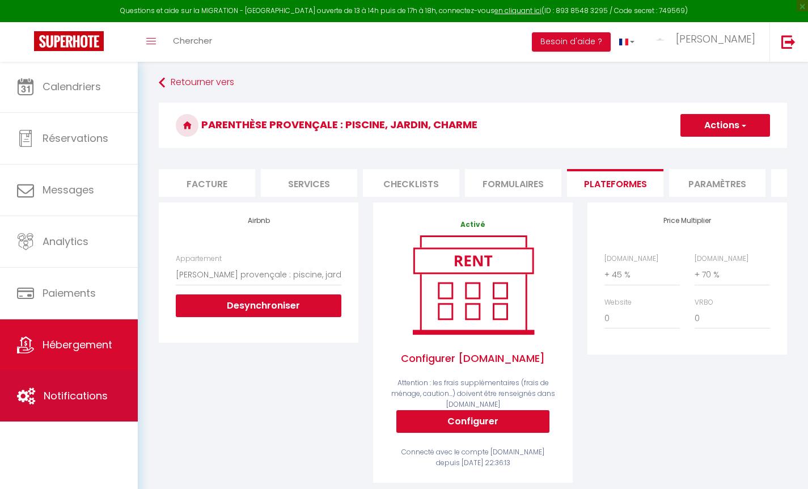
click at [60, 395] on span "Notifications" at bounding box center [76, 396] width 64 height 14
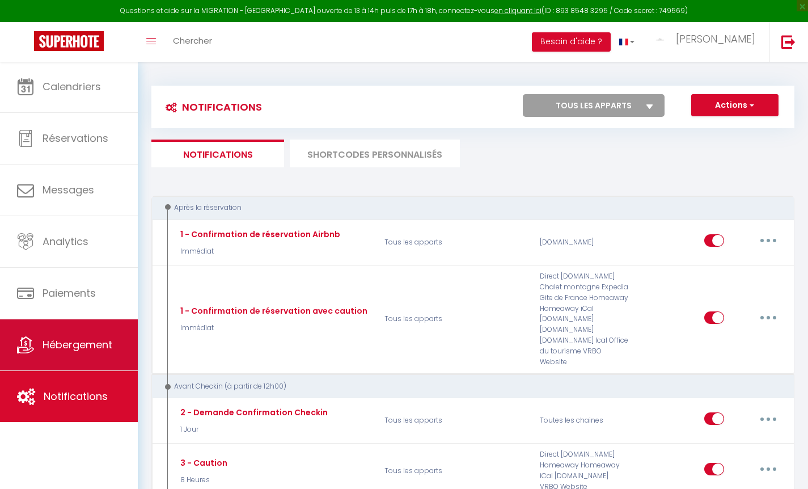
click at [64, 339] on span "Hébergement" at bounding box center [78, 345] width 70 height 14
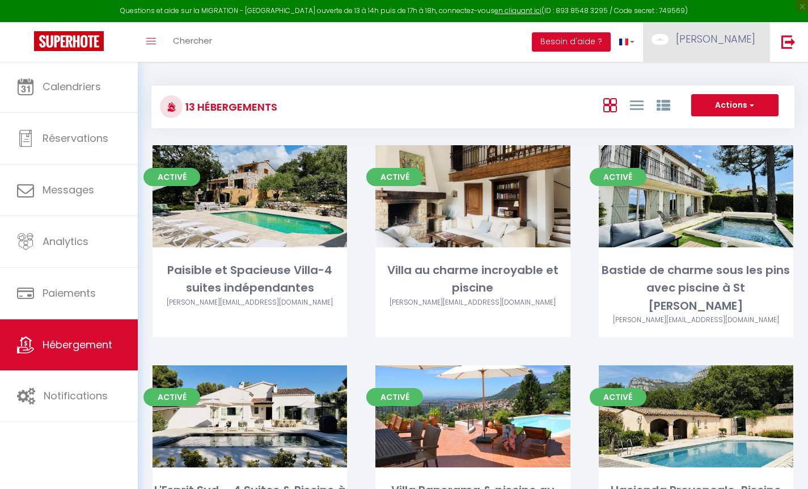
click at [722, 35] on span "[PERSON_NAME]" at bounding box center [715, 39] width 79 height 14
click at [719, 83] on link "Paramètres" at bounding box center [724, 78] width 84 height 19
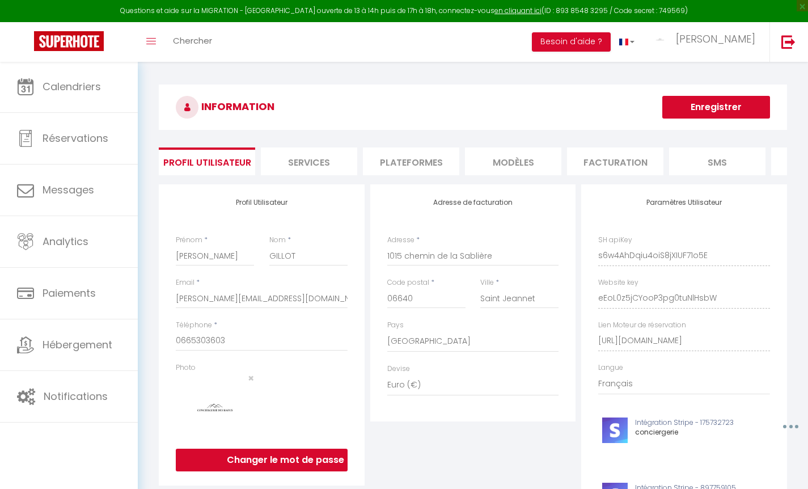
click at [396, 163] on li "Plateformes" at bounding box center [411, 162] width 96 height 28
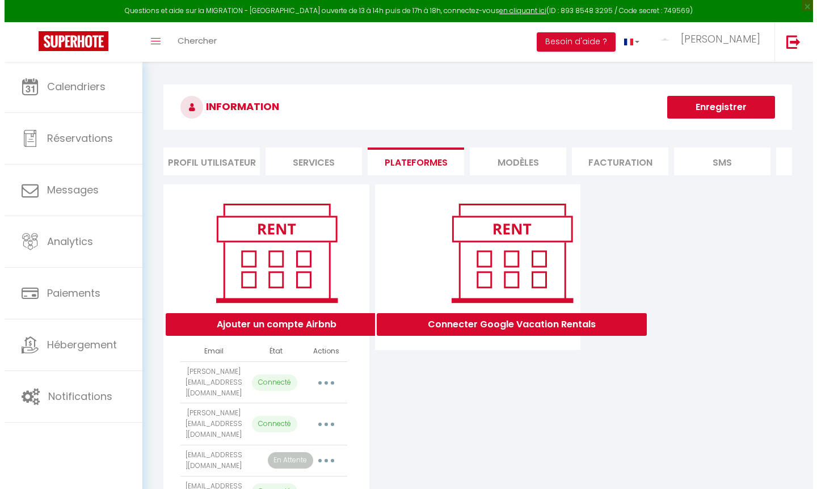
scroll to position [133, 0]
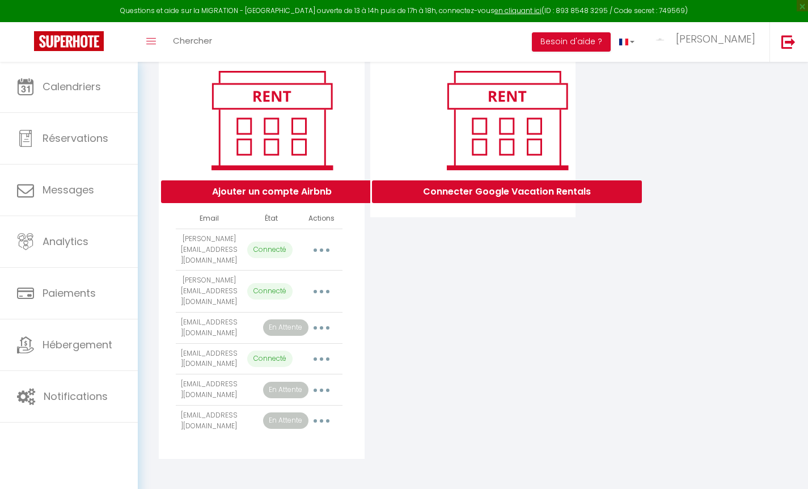
click at [323, 394] on button "button" at bounding box center [322, 390] width 32 height 18
click at [270, 416] on link "Importer les appartements" at bounding box center [271, 415] width 125 height 19
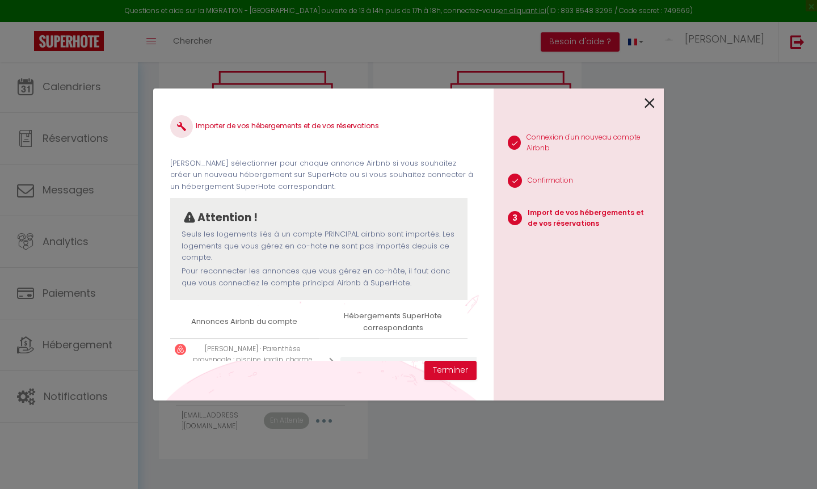
scroll to position [48, 0]
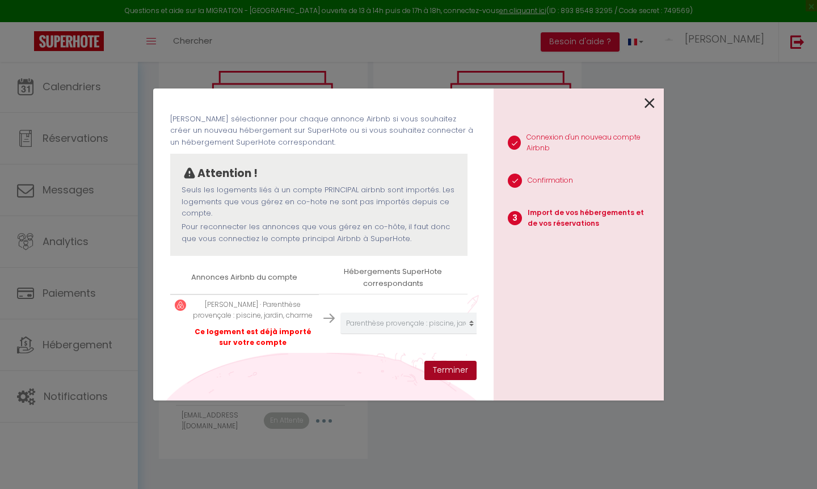
click at [457, 365] on button "Terminer" at bounding box center [450, 370] width 52 height 19
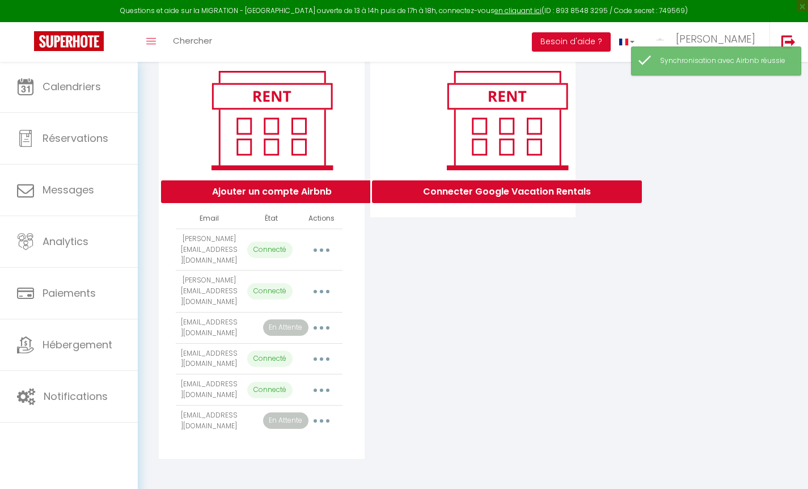
click at [315, 330] on button "button" at bounding box center [322, 328] width 32 height 18
click at [299, 352] on link "Importer les appartements" at bounding box center [271, 353] width 125 height 19
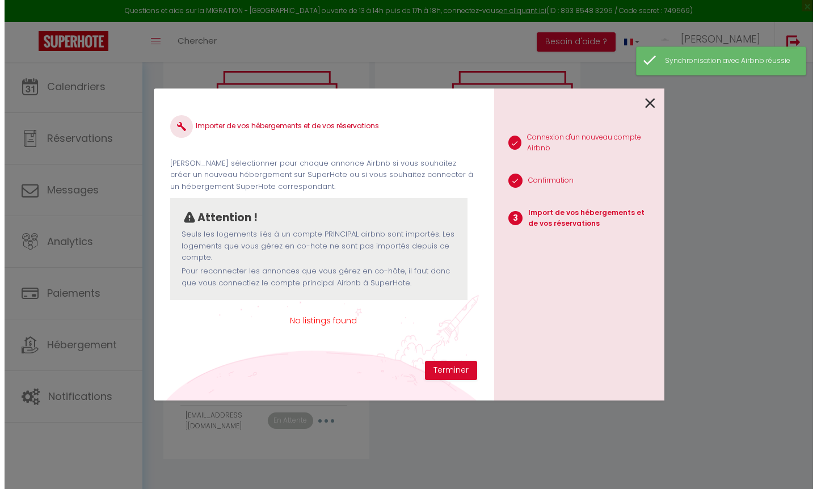
scroll to position [0, 0]
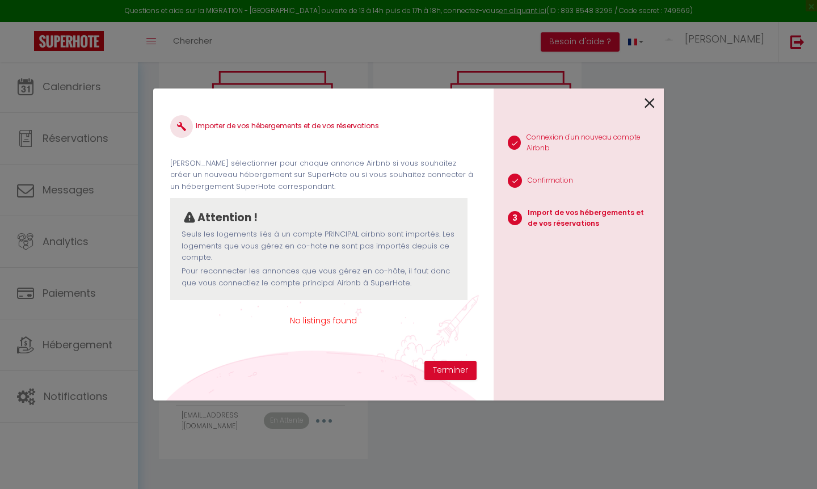
click at [654, 107] on icon at bounding box center [649, 103] width 10 height 17
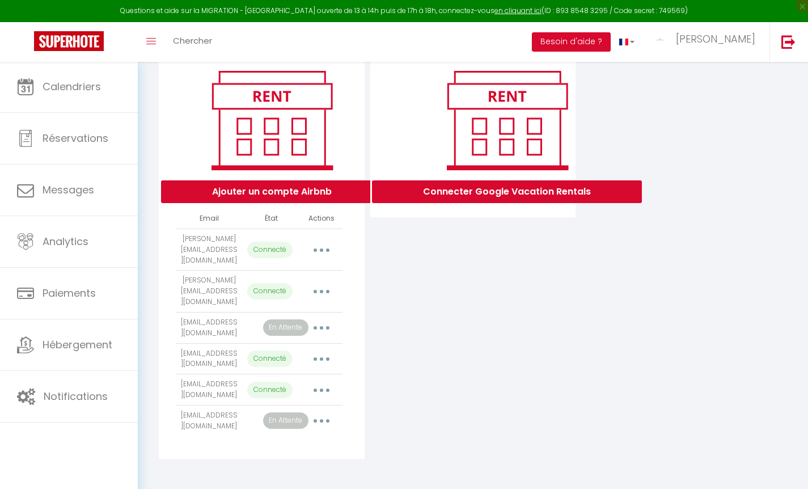
click at [316, 420] on button "button" at bounding box center [322, 421] width 32 height 18
click at [309, 448] on link "Importer les appartements" at bounding box center [271, 446] width 125 height 19
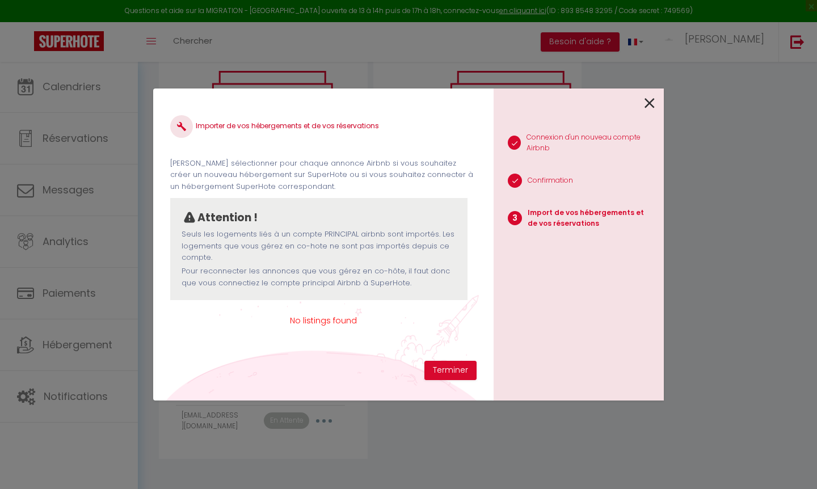
click at [646, 99] on icon at bounding box center [649, 103] width 10 height 17
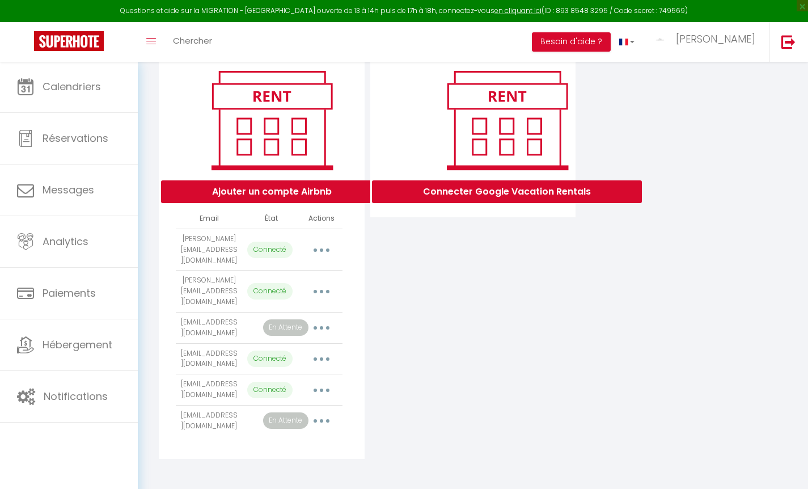
click at [333, 198] on button "Ajouter un compte Airbnb" at bounding box center [272, 191] width 222 height 23
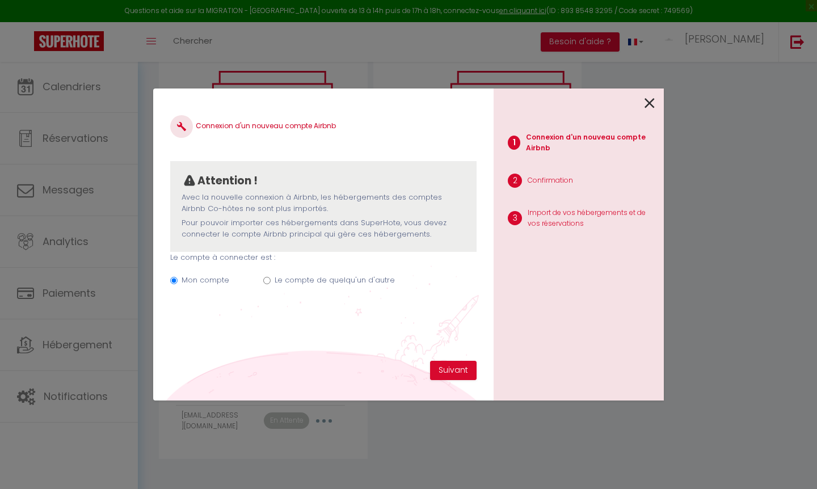
click at [336, 276] on label "Le compte de quelqu'un d'autre" at bounding box center [335, 280] width 120 height 11
click at [178, 277] on input "Mon compte" at bounding box center [173, 280] width 7 height 7
click at [178, 280] on input "Mon compte" at bounding box center [173, 280] width 7 height 7
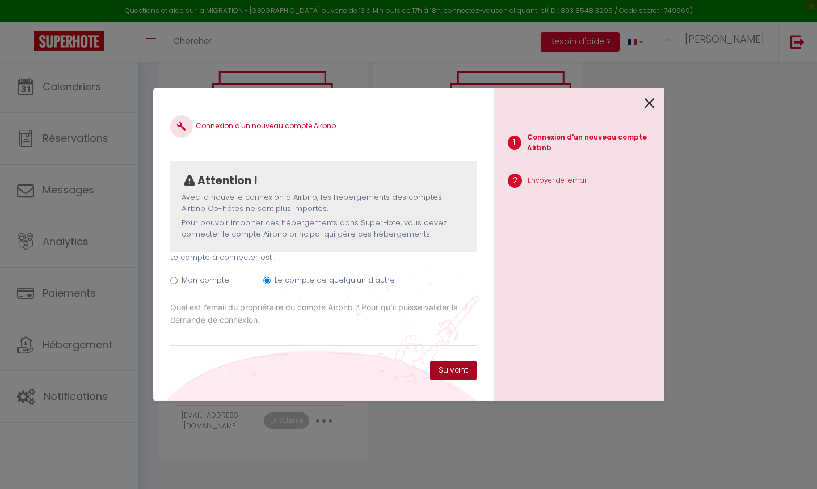
click at [462, 379] on div "Connexion d'un nouveau compte Airbnb Attention ! Avec la nouvelle connexion à […" at bounding box center [323, 245] width 340 height 312
click at [459, 370] on button "Suivant" at bounding box center [453, 370] width 47 height 19
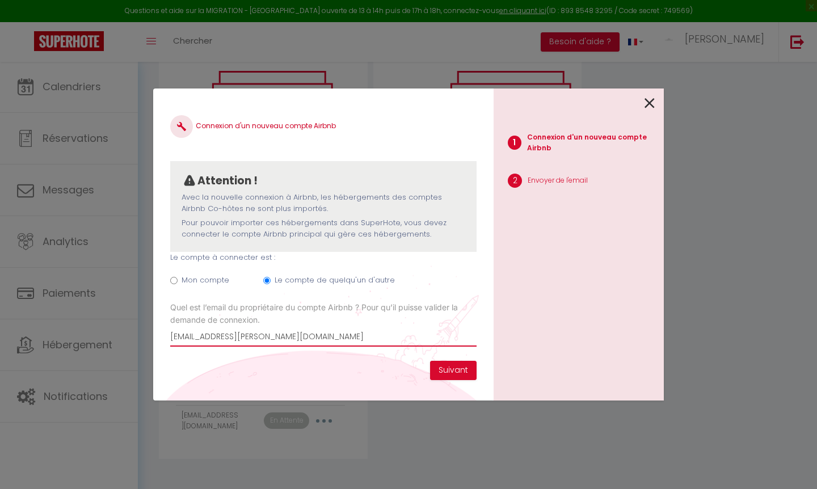
click at [188, 336] on input "[EMAIL_ADDRESS][PERSON_NAME][DOMAIN_NAME]" at bounding box center [323, 336] width 306 height 20
click at [457, 374] on button "Suivant" at bounding box center [453, 370] width 47 height 19
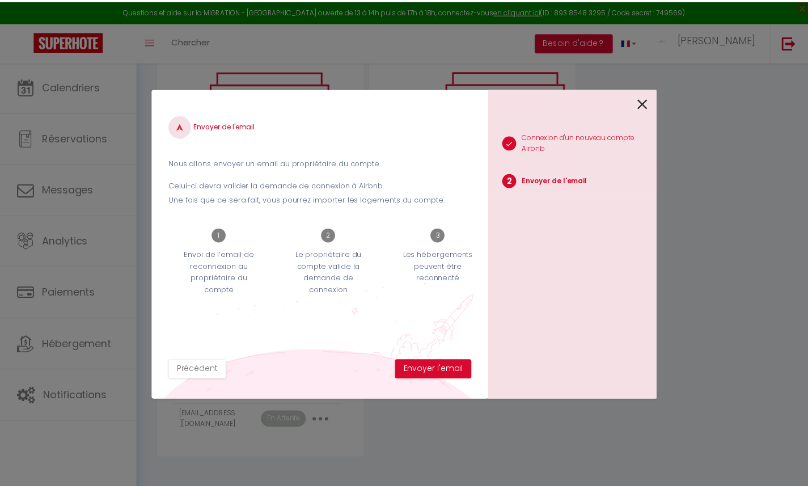
scroll to position [0, 17]
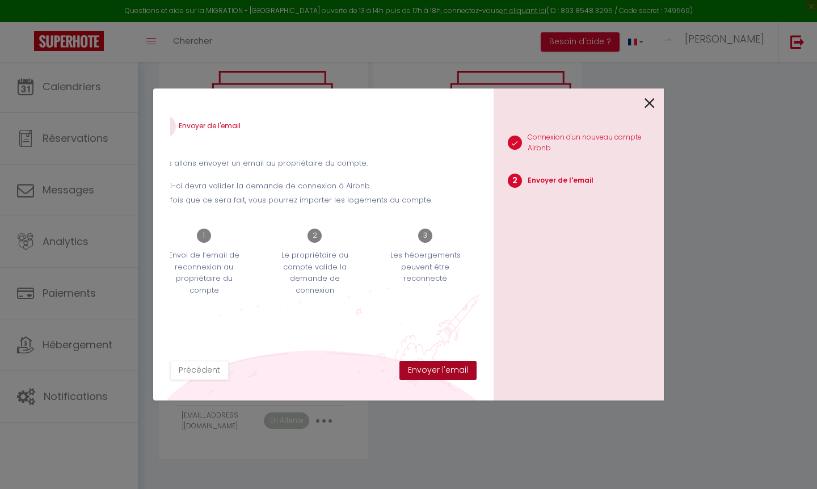
click at [444, 372] on button "Envoyer l'email" at bounding box center [437, 370] width 77 height 19
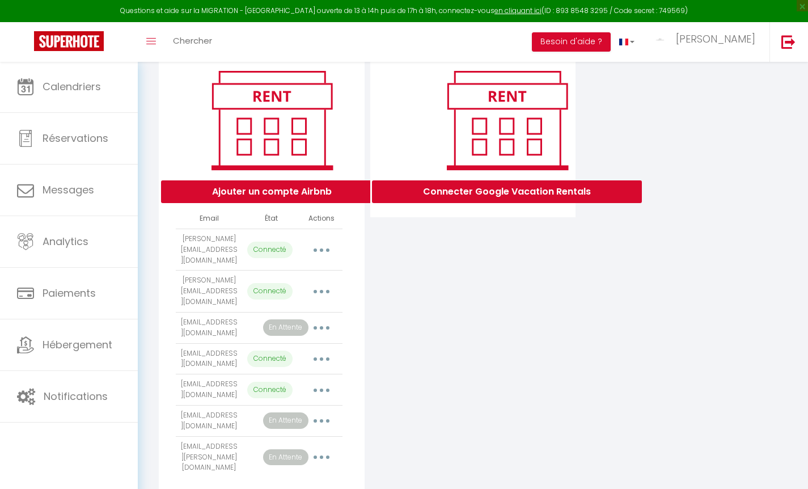
click at [324, 449] on button "button" at bounding box center [322, 457] width 32 height 18
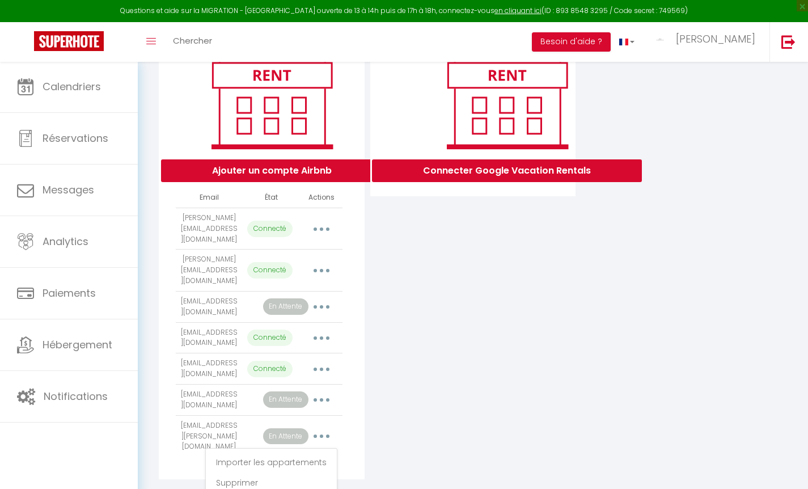
scroll to position [175, 0]
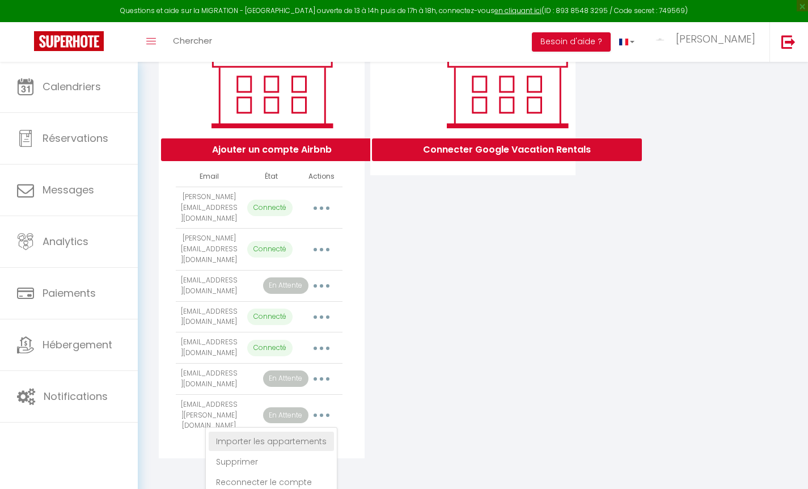
click at [295, 439] on link "Importer les appartements" at bounding box center [271, 441] width 125 height 19
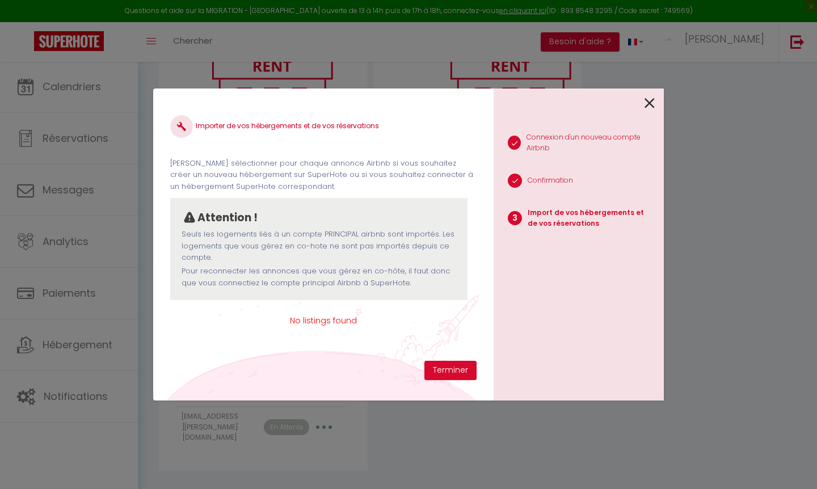
click at [654, 102] on icon at bounding box center [649, 103] width 10 height 17
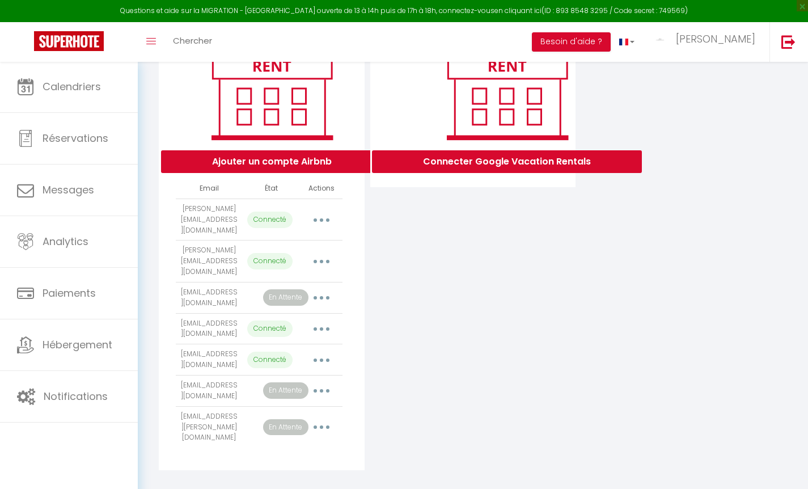
click at [510, 11] on link "en cliquant ici" at bounding box center [518, 11] width 47 height 10
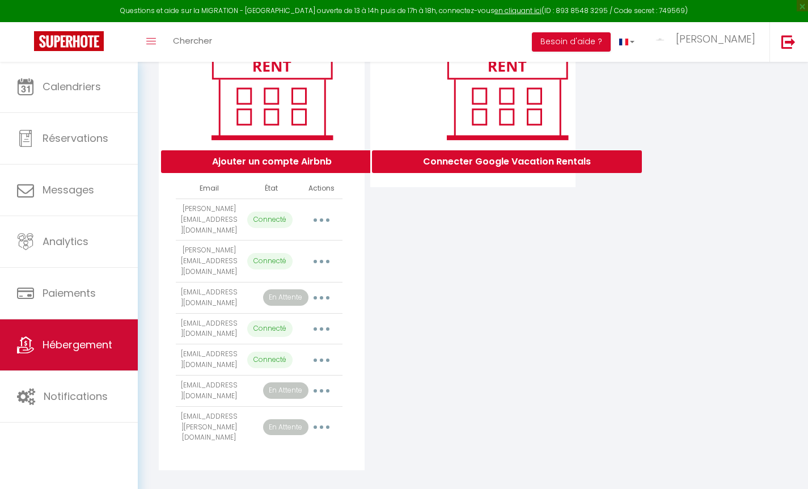
click at [61, 347] on span "Hébergement" at bounding box center [78, 345] width 70 height 14
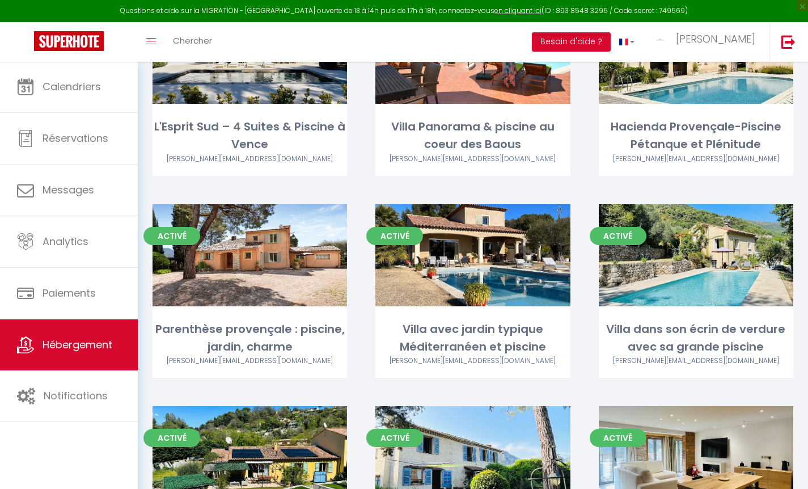
scroll to position [446, 0]
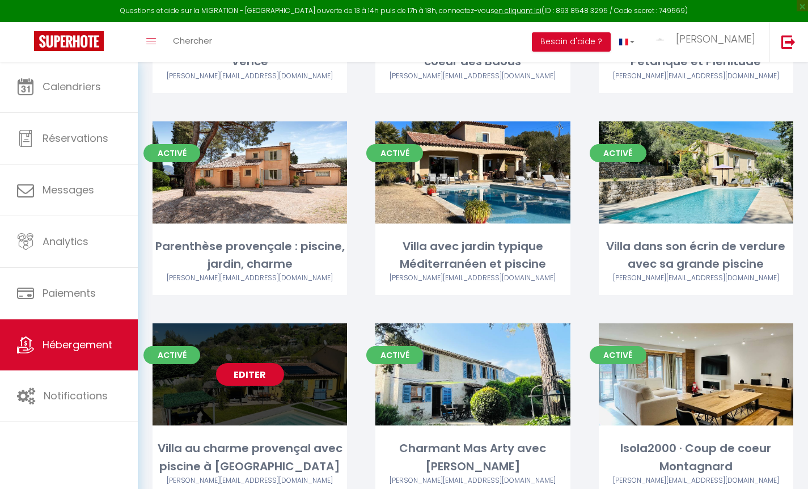
click at [244, 363] on link "Editer" at bounding box center [250, 374] width 68 height 23
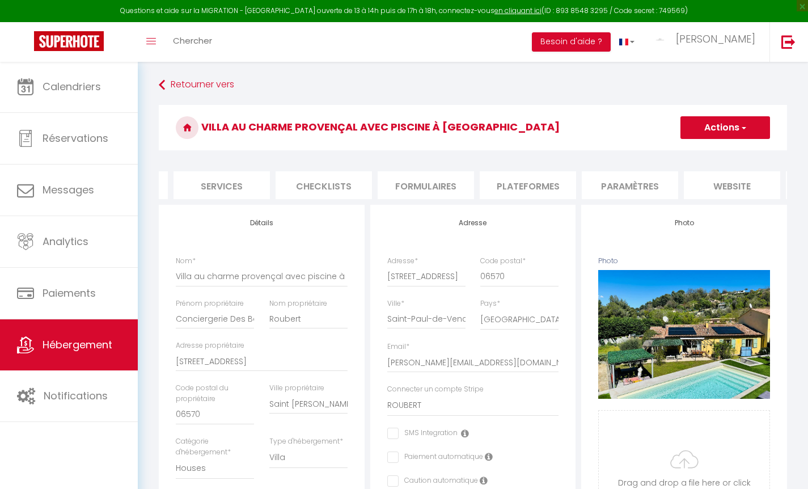
scroll to position [0, 355]
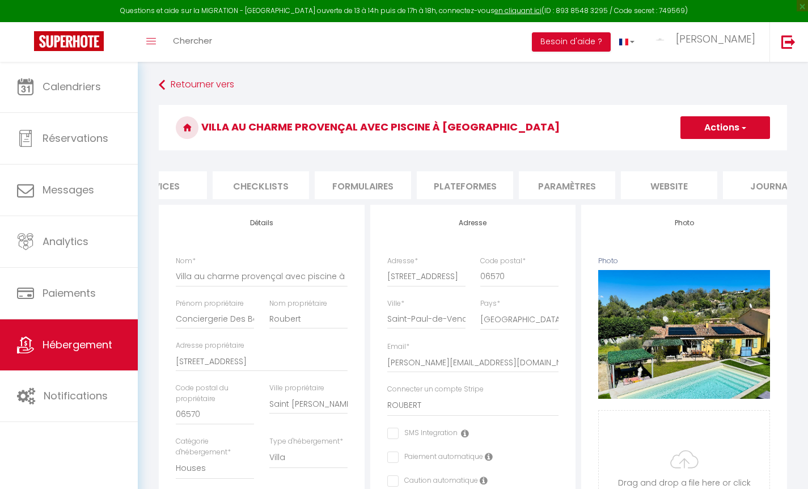
click at [456, 178] on li "Plateformes" at bounding box center [465, 185] width 96 height 28
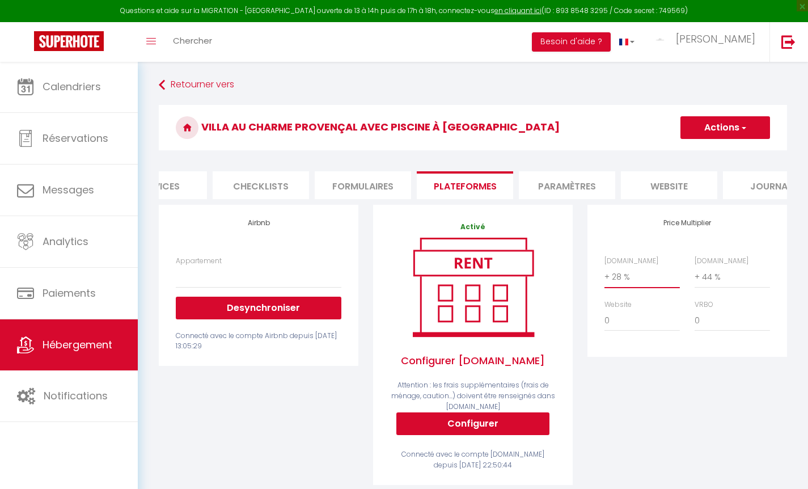
click at [98, 346] on span "Hébergement" at bounding box center [78, 345] width 70 height 14
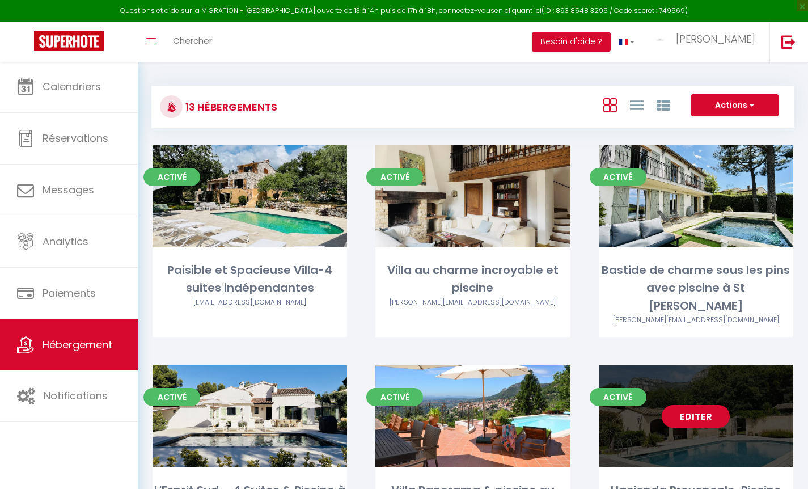
scroll to position [197, 0]
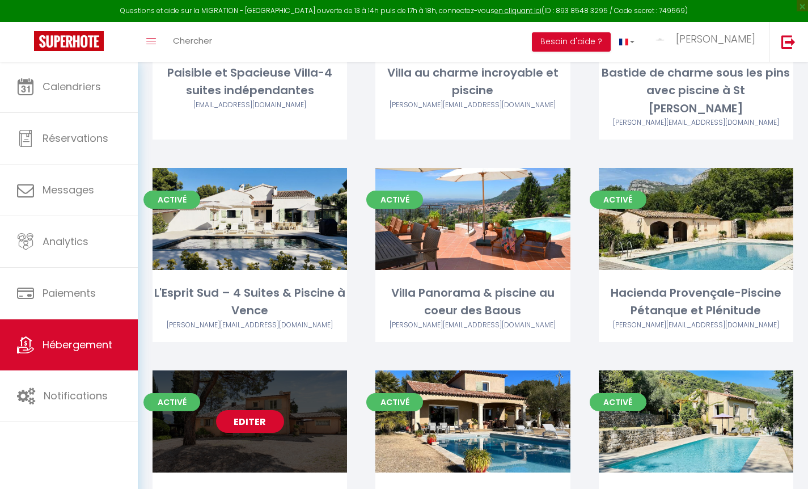
click at [228, 410] on link "Editer" at bounding box center [250, 421] width 68 height 23
click at [243, 410] on link "Editer" at bounding box center [250, 421] width 68 height 23
click at [248, 410] on link "Editer" at bounding box center [250, 421] width 68 height 23
click at [253, 410] on link "Editer" at bounding box center [250, 421] width 68 height 23
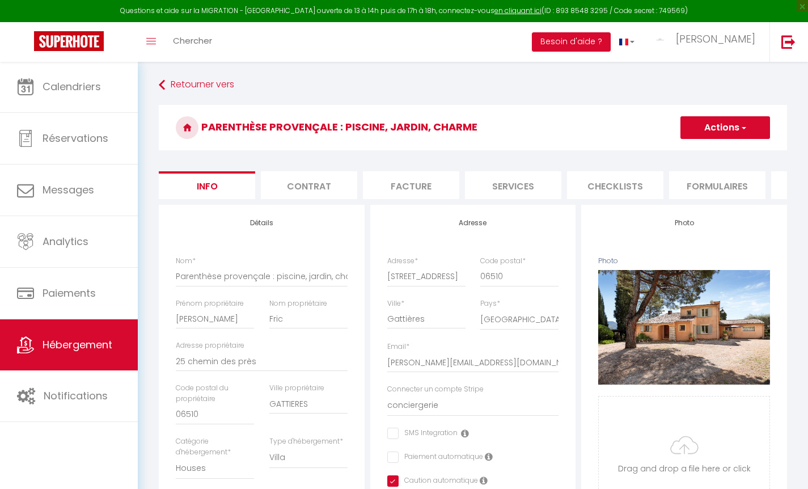
click at [731, 187] on li "Formulaires" at bounding box center [717, 185] width 96 height 28
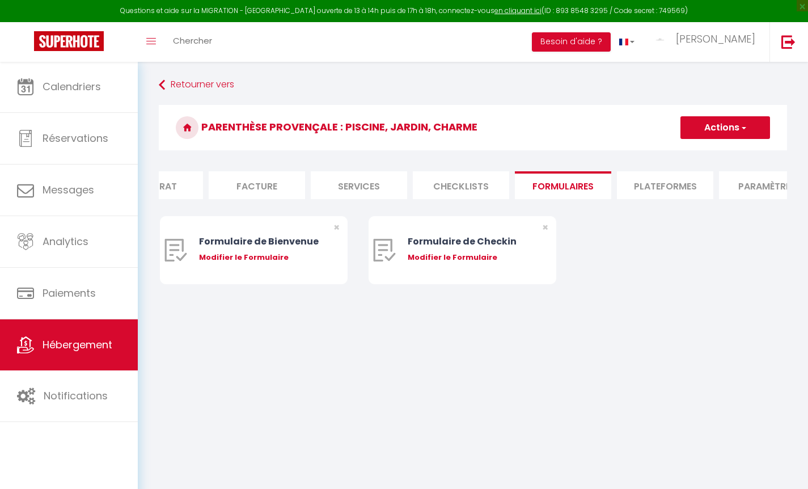
scroll to position [0, 156]
click at [646, 195] on li "Plateformes" at bounding box center [664, 185] width 96 height 28
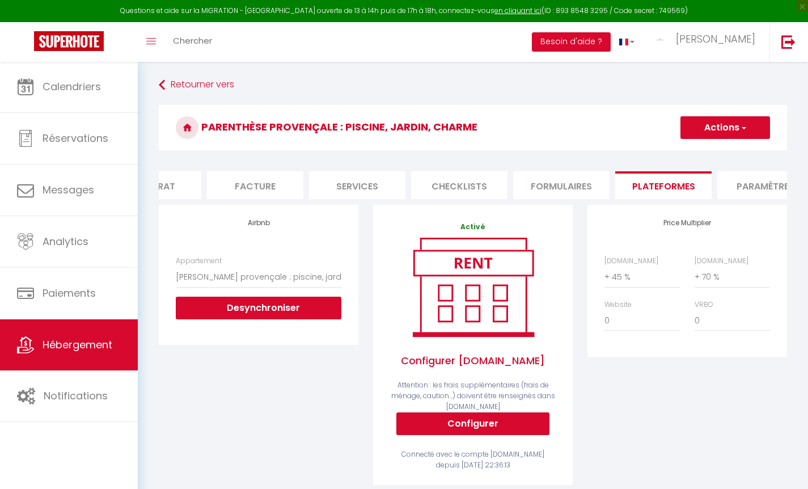
click at [69, 335] on link "Hébergement" at bounding box center [69, 344] width 138 height 51
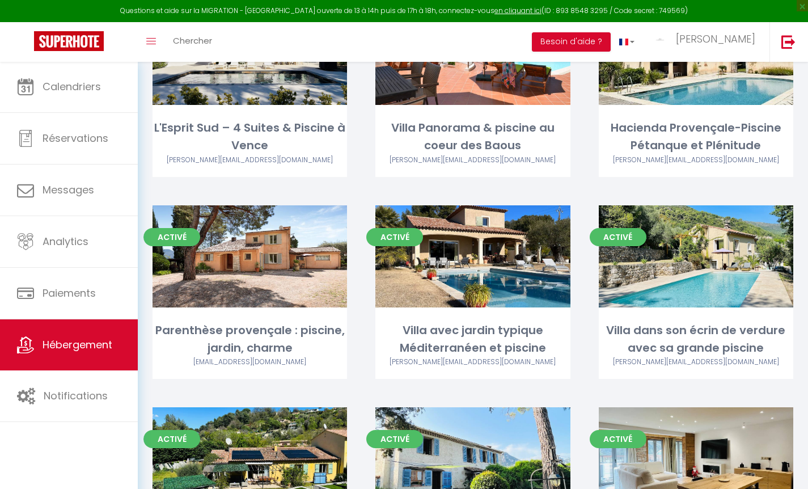
scroll to position [452, 0]
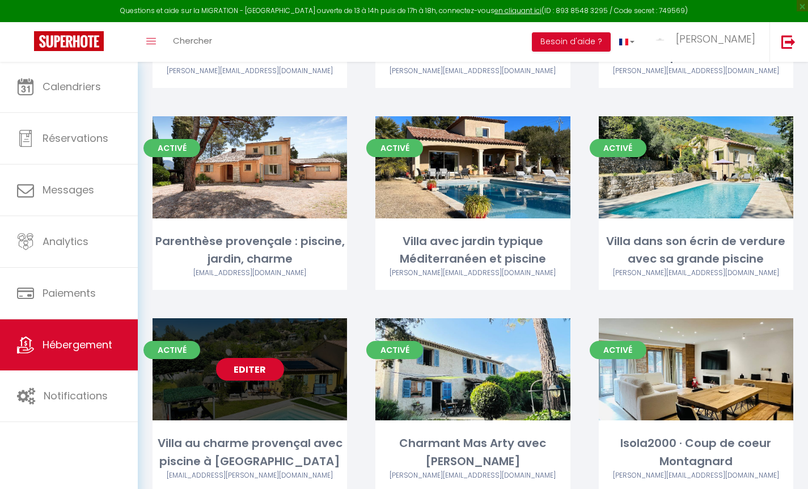
click at [250, 358] on link "Editer" at bounding box center [250, 369] width 68 height 23
click at [262, 358] on link "Editer" at bounding box center [250, 369] width 68 height 23
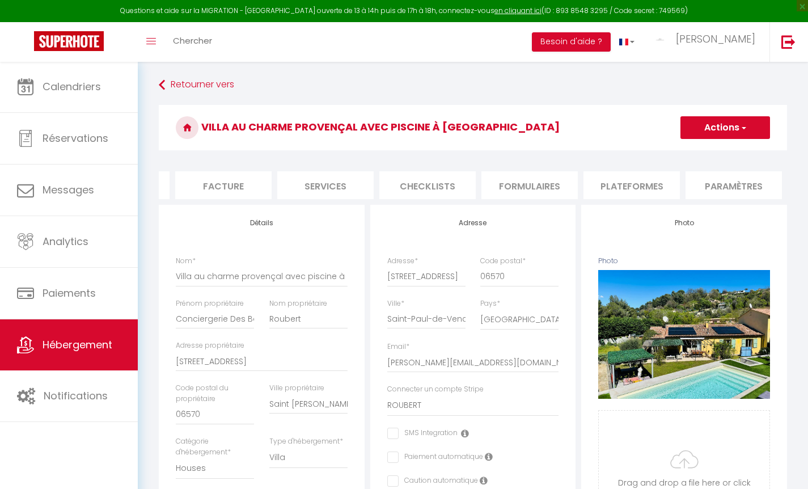
scroll to position [0, 235]
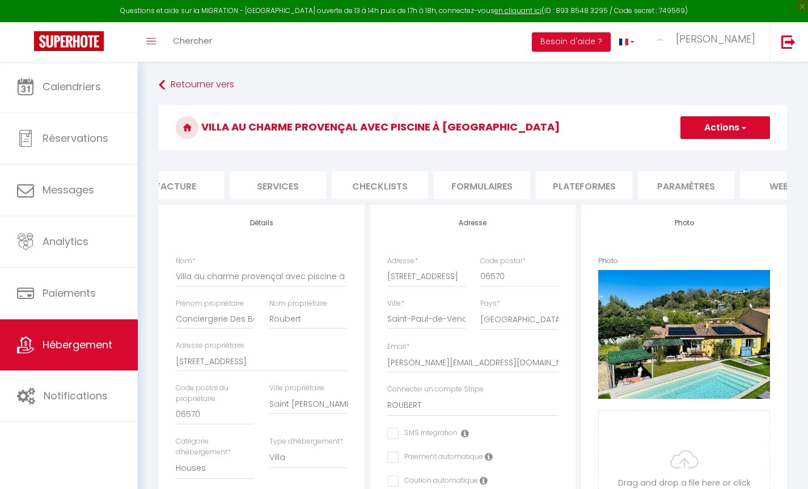
click at [600, 186] on li "Plateformes" at bounding box center [584, 185] width 96 height 28
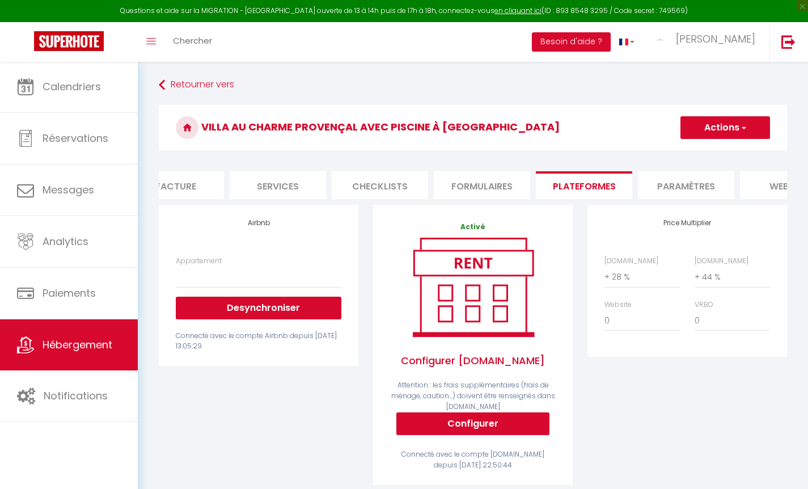
click at [652, 296] on div "[DOMAIN_NAME] 0 + 1 % + 2 % + 3 % + 4 % + 5 % + 6 % + 7 % + 8 %" at bounding box center [687, 299] width 180 height 87
click at [738, 119] on button "Actions" at bounding box center [726, 127] width 90 height 23
click at [724, 149] on link "Enregistrer" at bounding box center [725, 152] width 90 height 15
click at [231, 468] on div "Airbnb Appartement [PERSON_NAME] au charme provençal avec piscine à [GEOGRAPHIC…" at bounding box center [258, 352] width 214 height 295
click at [69, 352] on span "Hébergement" at bounding box center [78, 345] width 70 height 14
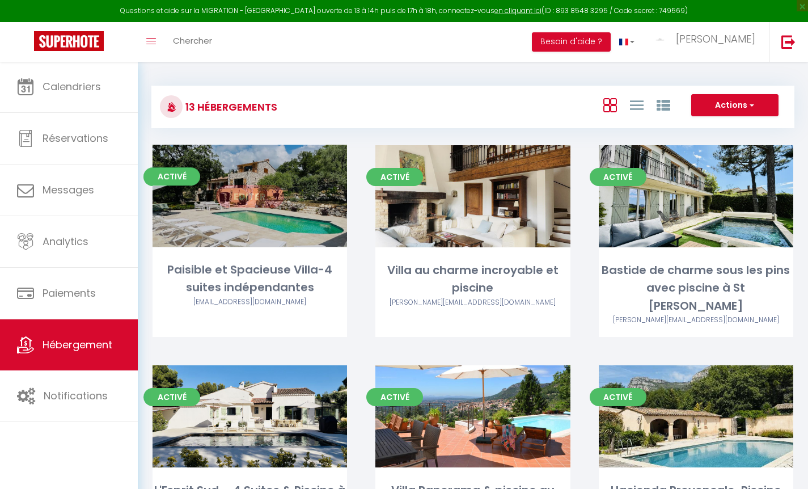
click at [256, 197] on link "Editer" at bounding box center [250, 196] width 68 height 23
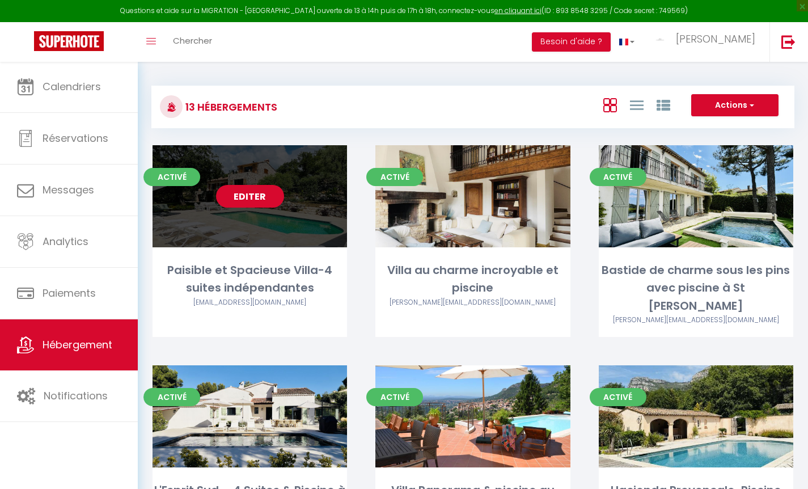
click at [249, 202] on link "Editer" at bounding box center [250, 196] width 68 height 23
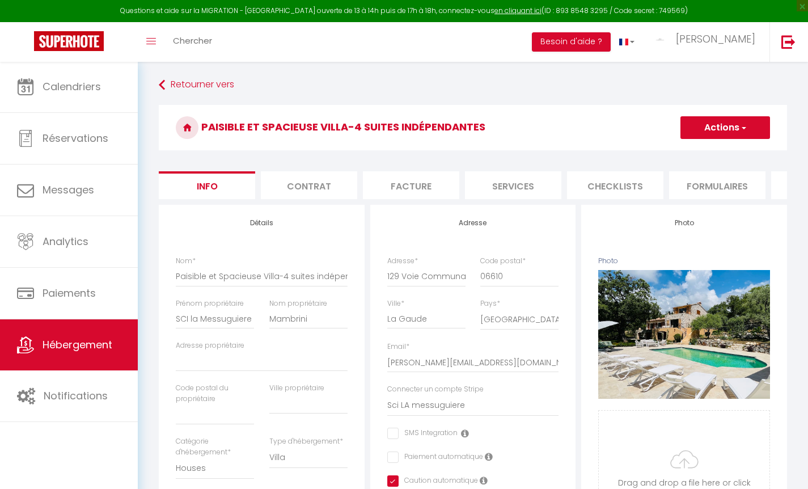
scroll to position [0, 180]
click at [620, 183] on li "Plateformes" at bounding box center [640, 185] width 96 height 28
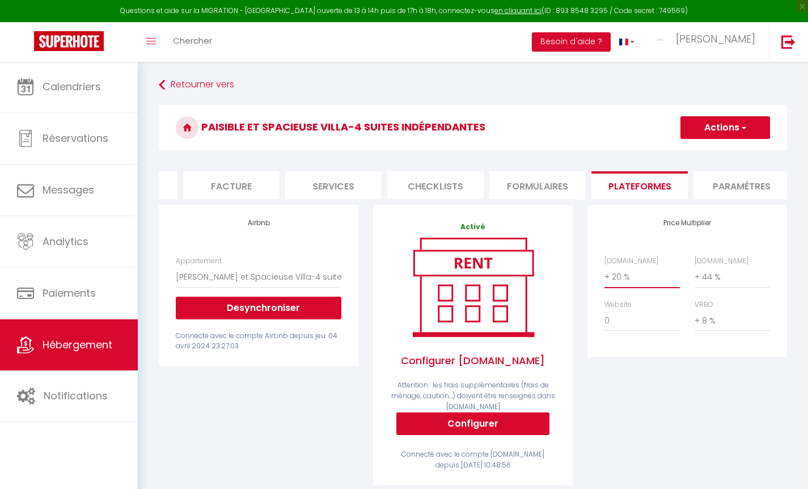
click at [732, 126] on button "Actions" at bounding box center [726, 127] width 90 height 23
click at [722, 155] on link "Enregistrer" at bounding box center [725, 152] width 90 height 15
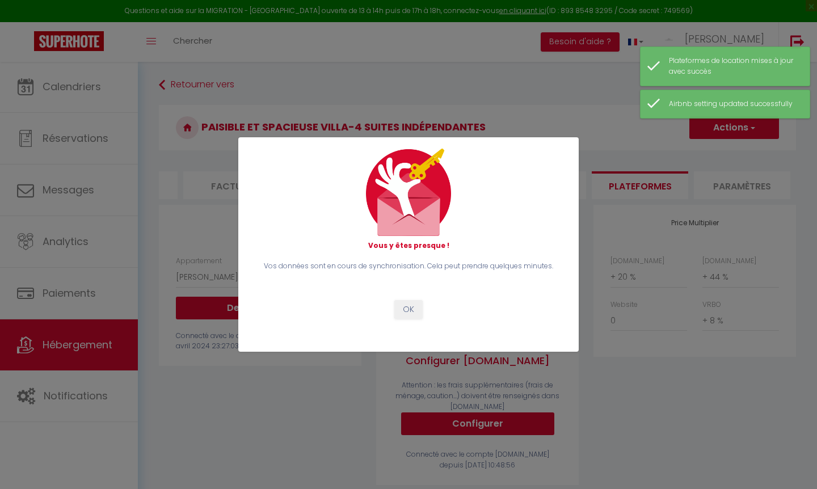
click at [410, 314] on button "OK" at bounding box center [408, 309] width 28 height 19
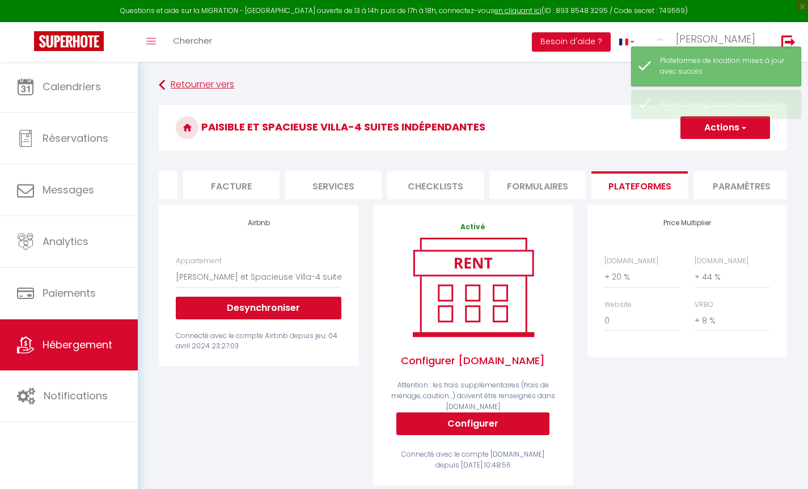
click at [195, 87] on link "Retourner vers" at bounding box center [473, 85] width 629 height 20
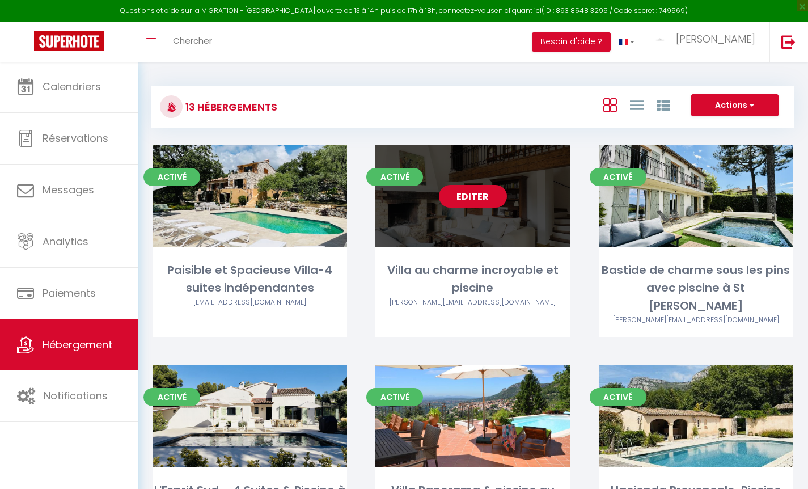
click at [481, 199] on link "Editer" at bounding box center [473, 196] width 68 height 23
click at [475, 197] on link "Editer" at bounding box center [473, 196] width 68 height 23
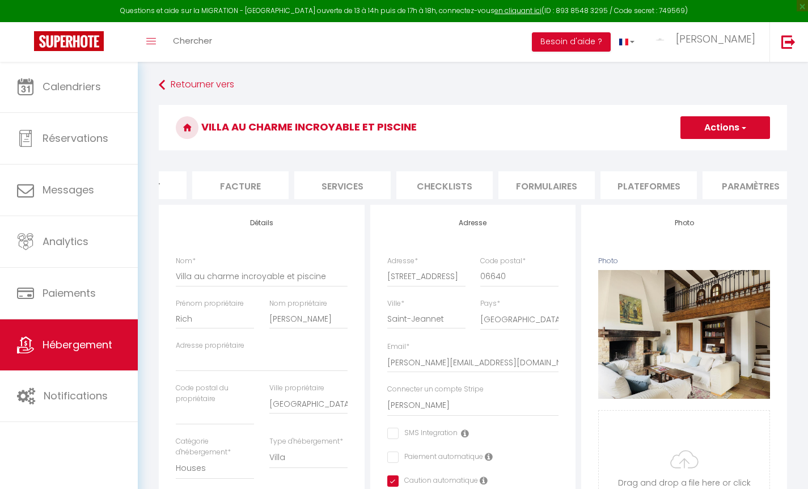
scroll to position [0, 171]
click at [623, 187] on li "Plateformes" at bounding box center [649, 185] width 96 height 28
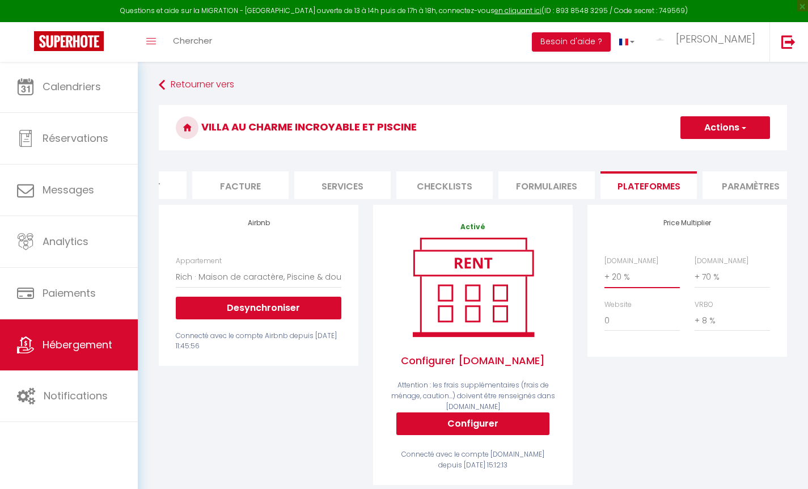
click at [727, 143] on h3 "Villa au charme incroyable et piscine" at bounding box center [473, 127] width 629 height 45
click at [726, 135] on button "Actions" at bounding box center [726, 127] width 90 height 23
click at [725, 154] on link "Enregistrer" at bounding box center [725, 152] width 90 height 15
click at [220, 82] on link "Retourner vers" at bounding box center [473, 85] width 629 height 20
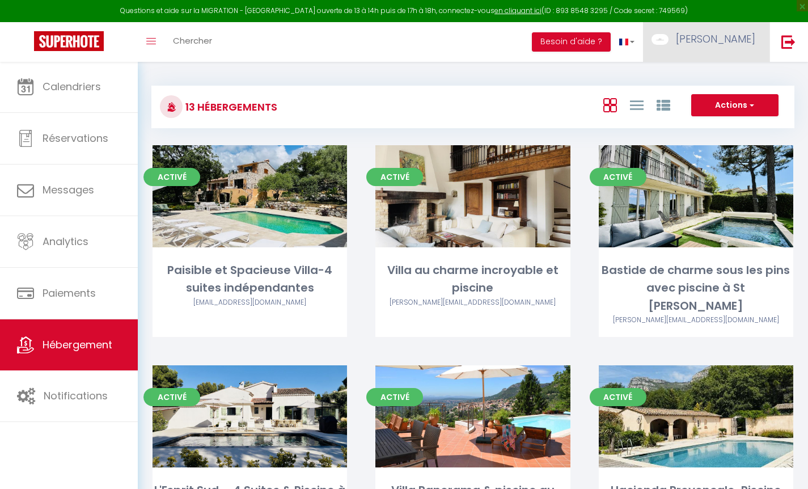
click at [717, 42] on span "[PERSON_NAME]" at bounding box center [715, 39] width 79 height 14
click at [702, 78] on link "Paramètres" at bounding box center [724, 78] width 84 height 19
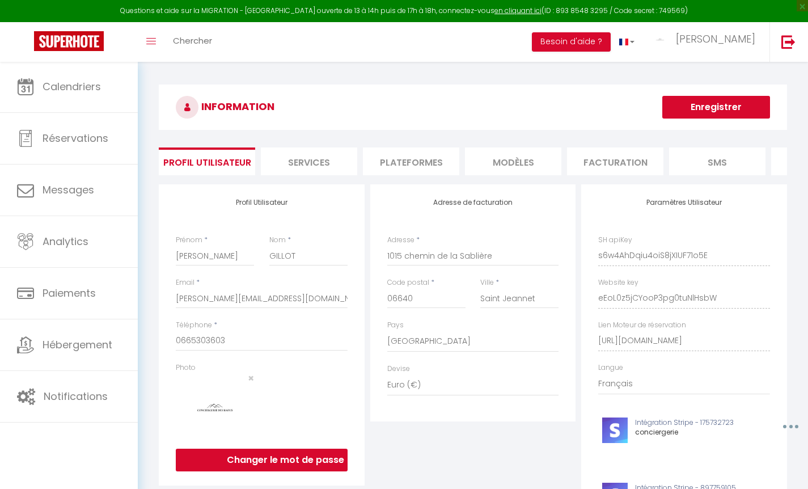
click at [407, 161] on li "Plateformes" at bounding box center [411, 162] width 96 height 28
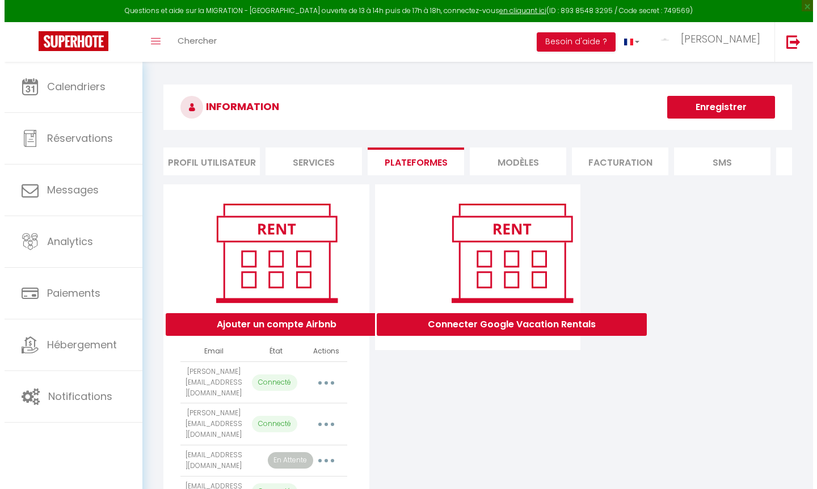
scroll to position [163, 0]
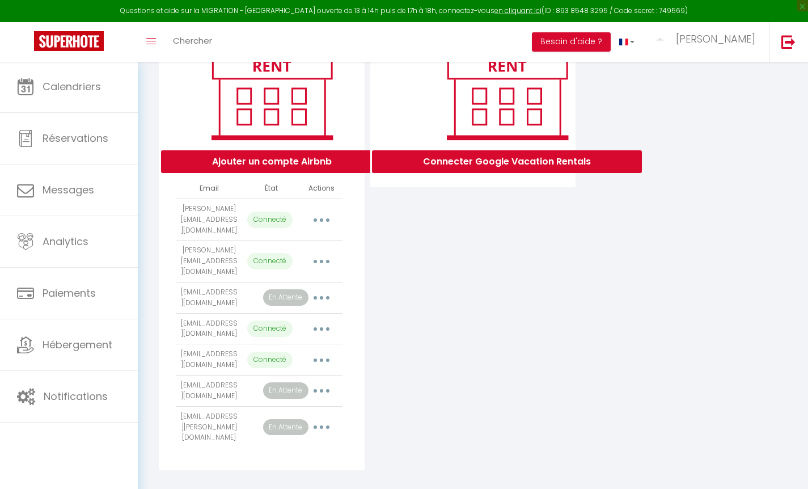
click at [332, 386] on button "button" at bounding box center [322, 391] width 32 height 18
click at [319, 407] on link "Importer les appartements" at bounding box center [271, 416] width 125 height 19
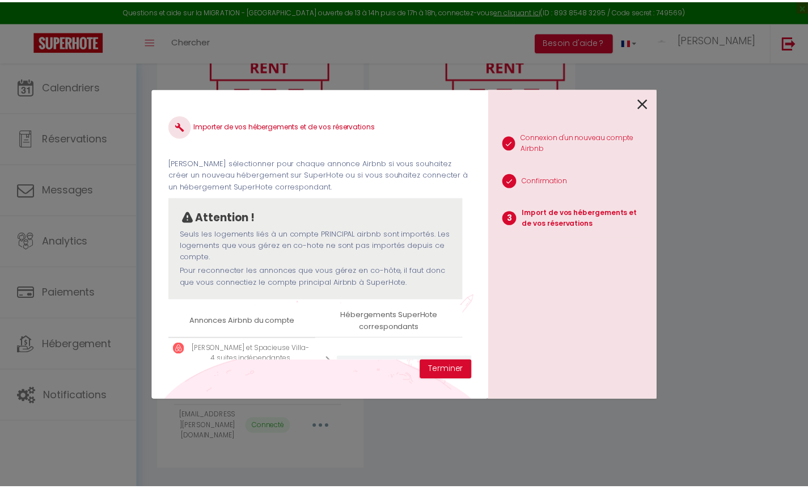
scroll to position [48, 0]
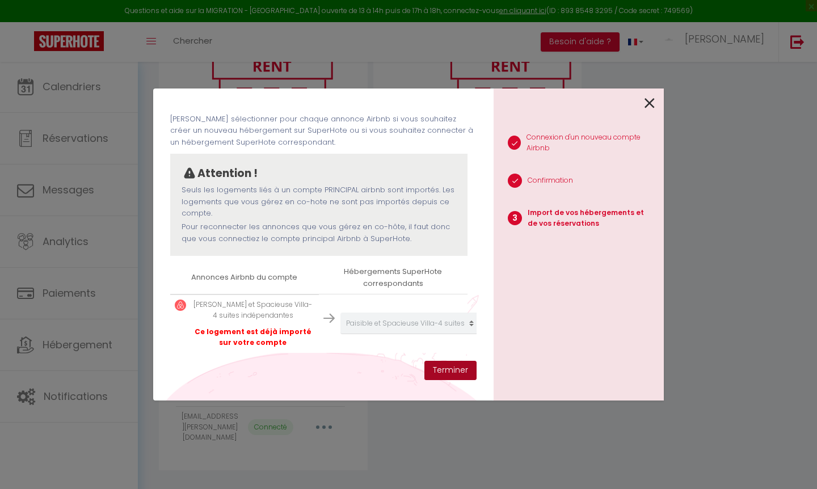
click at [453, 374] on button "Terminer" at bounding box center [450, 370] width 52 height 19
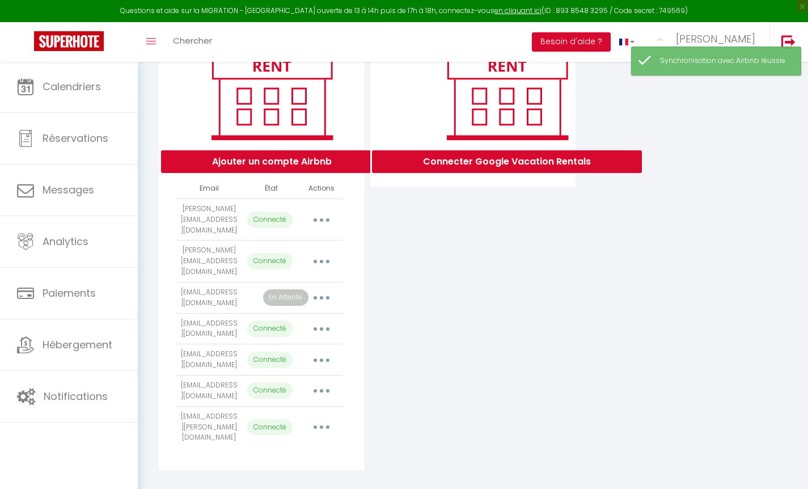
click at [322, 296] on icon "button" at bounding box center [321, 297] width 3 height 3
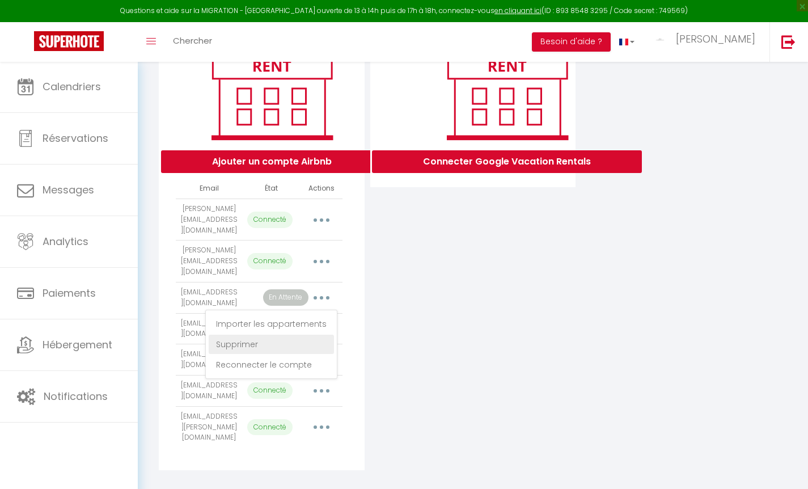
click at [235, 345] on link "Supprimer" at bounding box center [271, 344] width 125 height 19
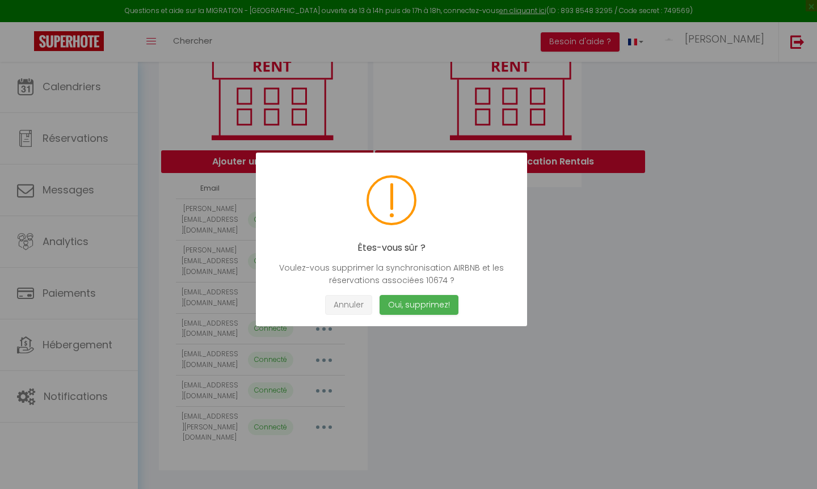
click at [348, 305] on button "Annuler" at bounding box center [348, 305] width 47 height 20
